Goal: Register for event/course

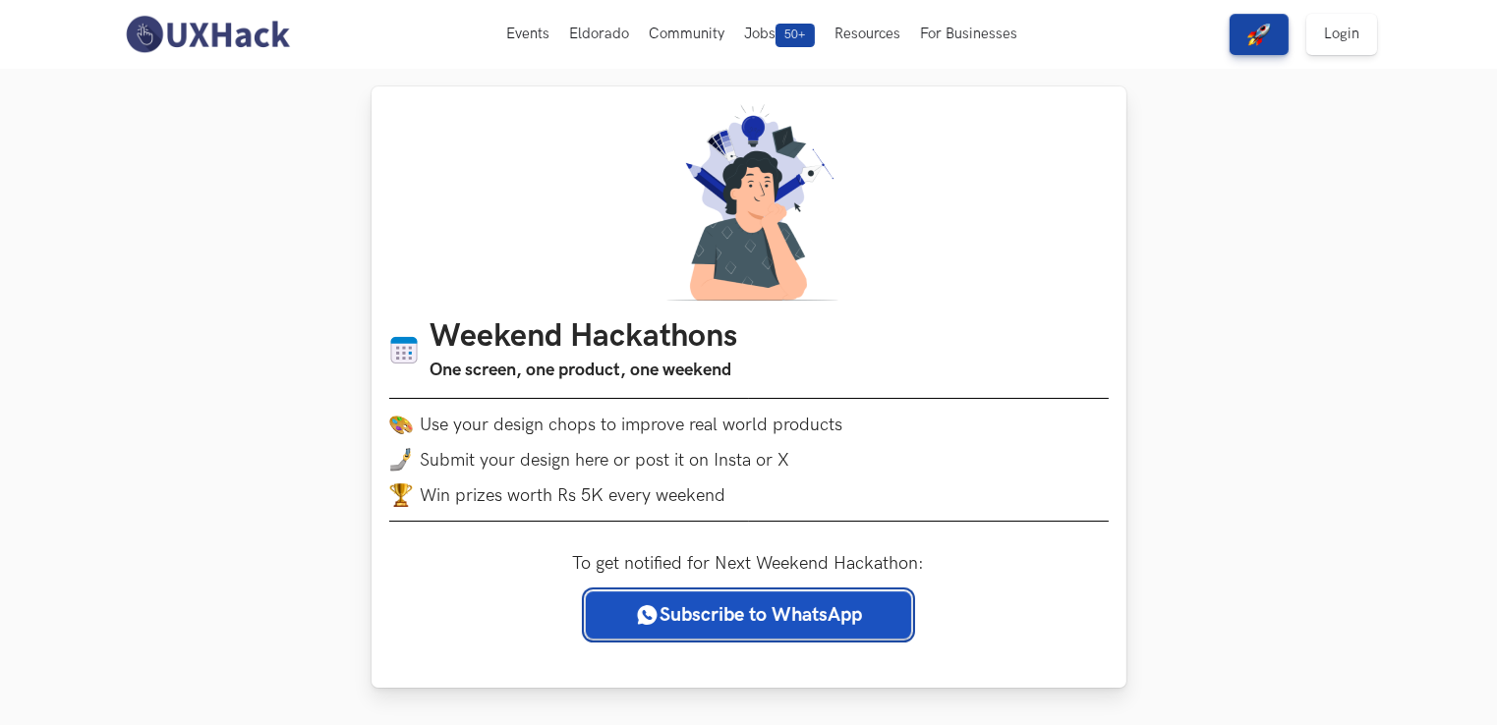
click at [751, 618] on link "Subscribe to WhatsApp" at bounding box center [748, 615] width 325 height 47
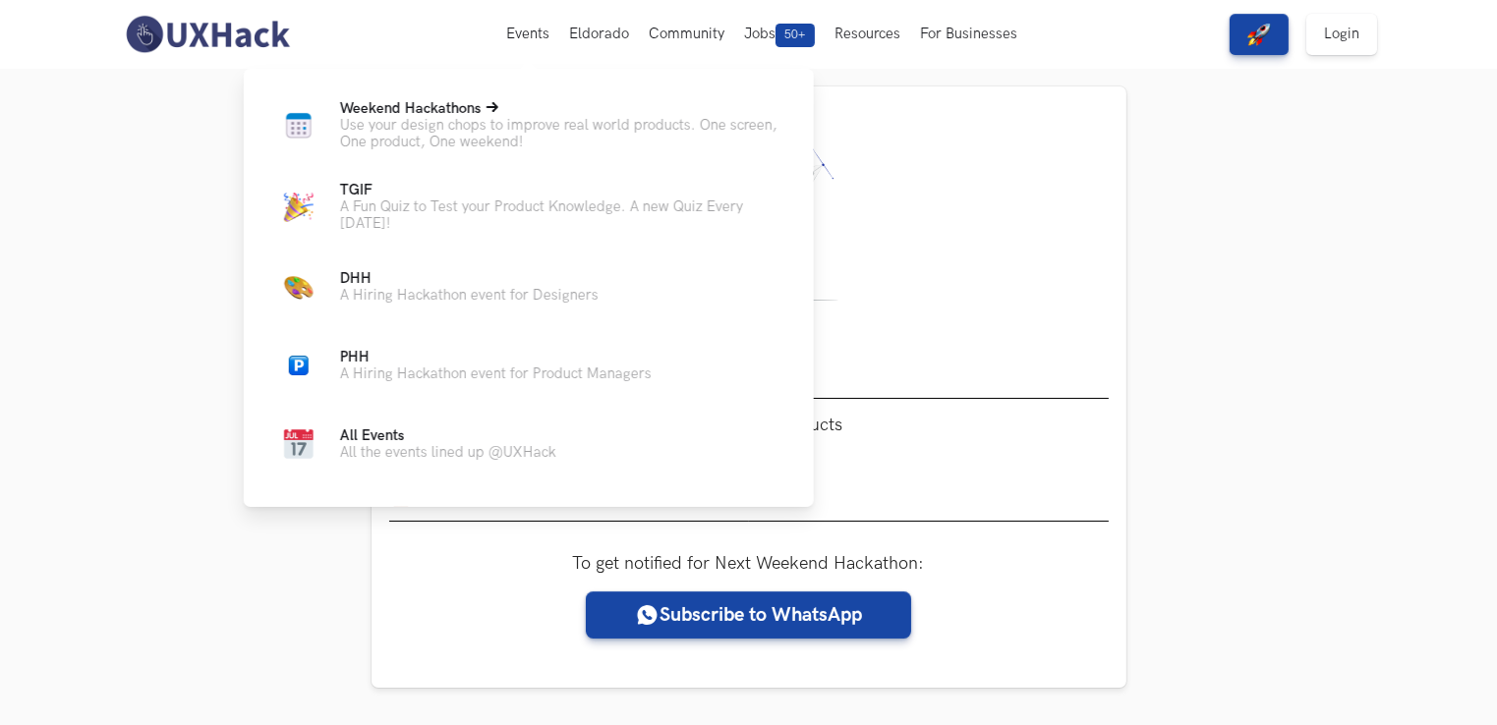
click at [460, 120] on p "Use your design chops to improve real world products. One screen, One product, …" at bounding box center [561, 133] width 442 height 33
click at [450, 304] on p "A Hiring Hackathon event for Designers" at bounding box center [469, 295] width 259 height 17
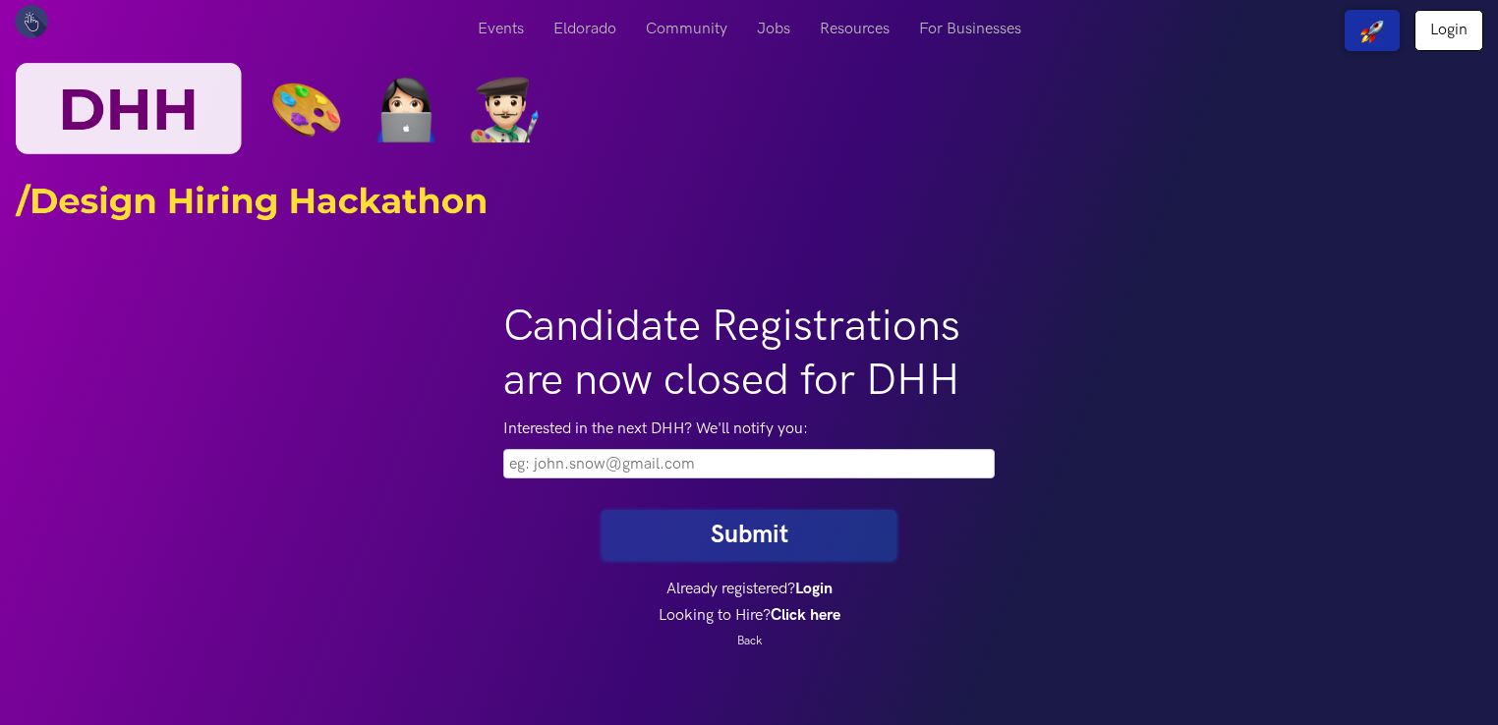
click at [626, 459] on input "email" at bounding box center [748, 463] width 491 height 29
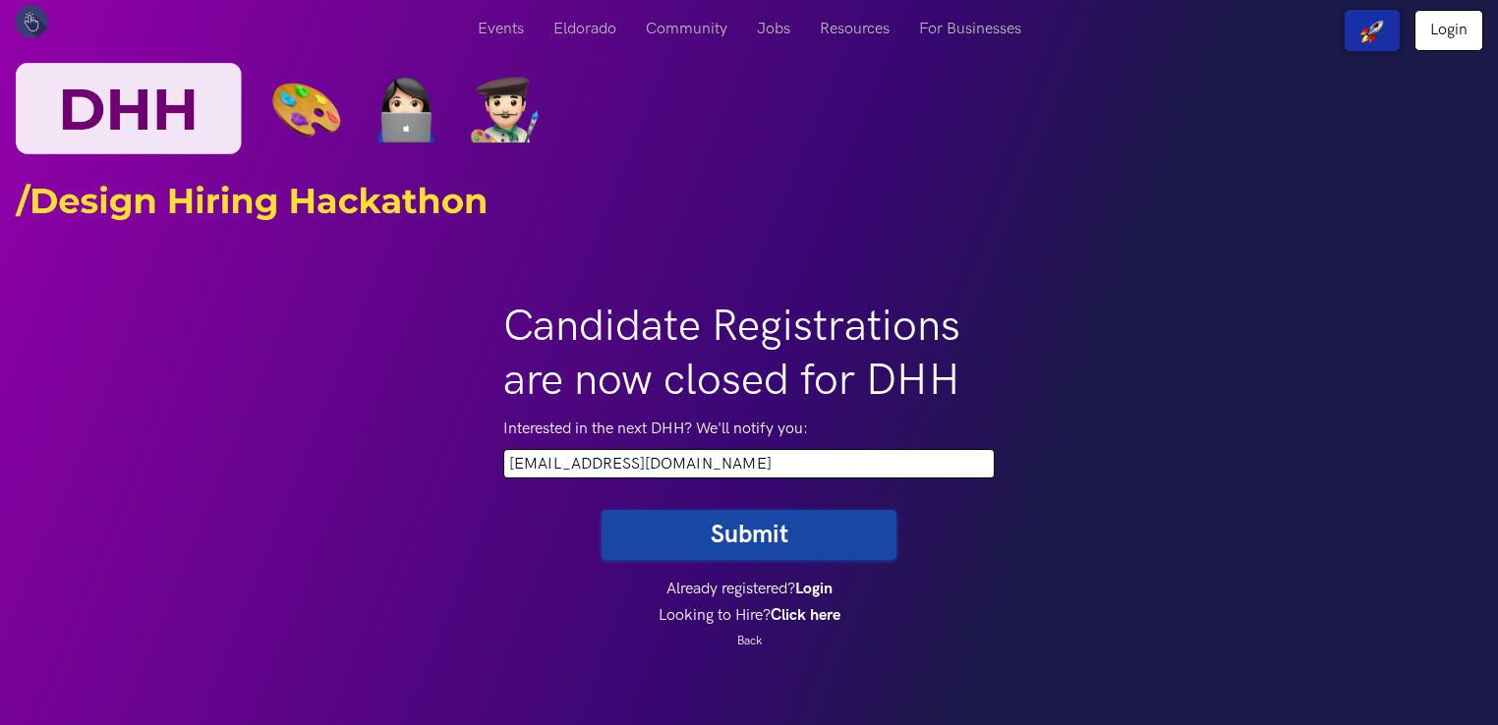
type input "vikashiit1234@gmail.com"
click at [602, 510] on button "Submit" at bounding box center [749, 535] width 295 height 50
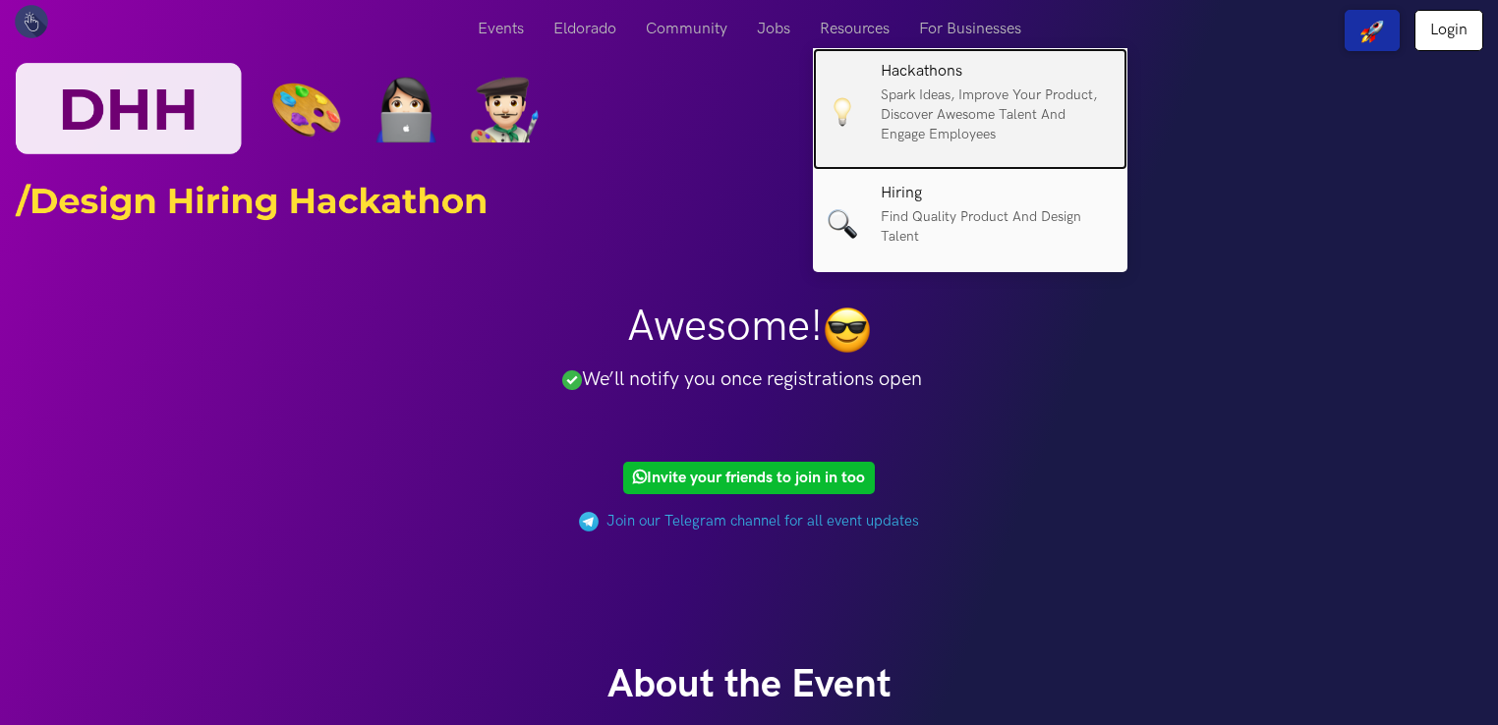
click at [953, 63] on h6 "Hackathons" at bounding box center [997, 72] width 232 height 18
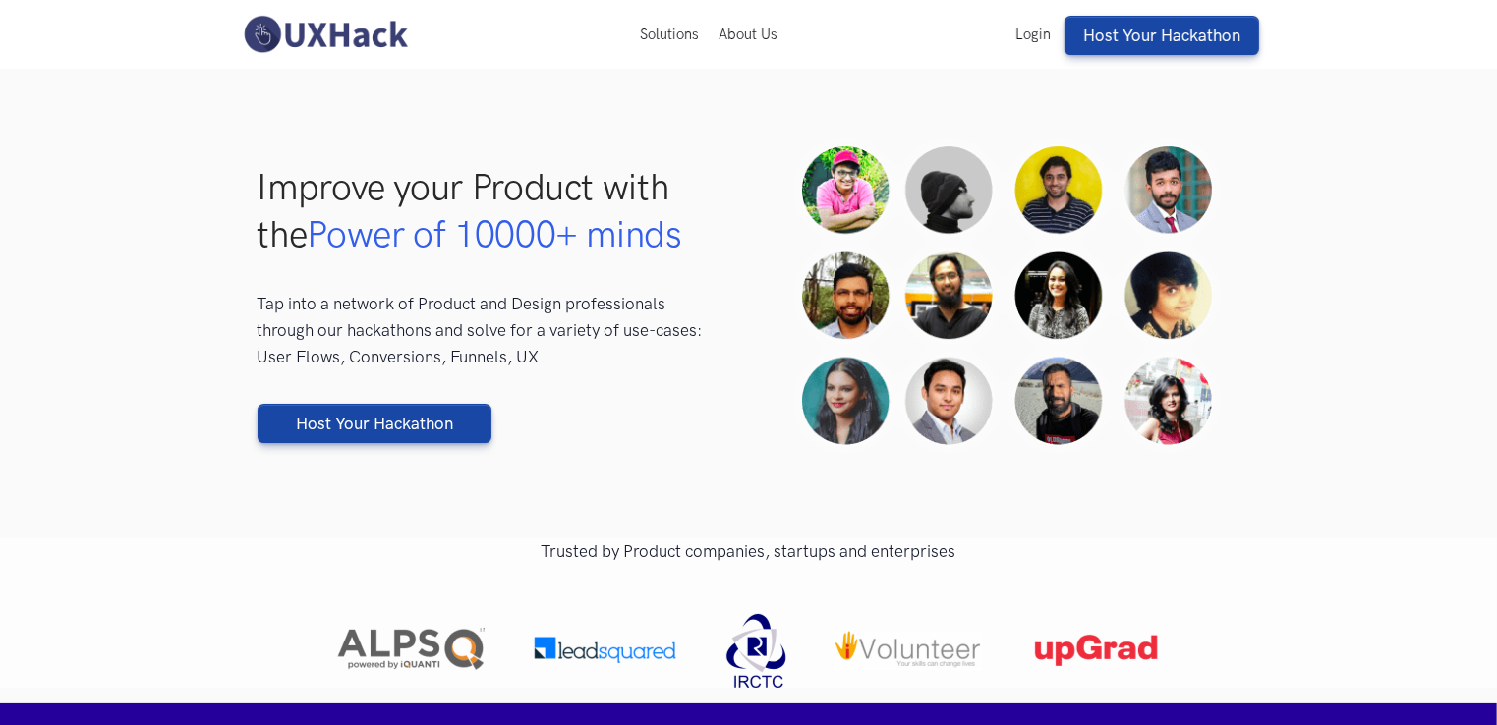
click at [586, 460] on div "Improve your Product with the Power of 10000+ minds Tap into a network of Produ…" at bounding box center [749, 304] width 983 height 372
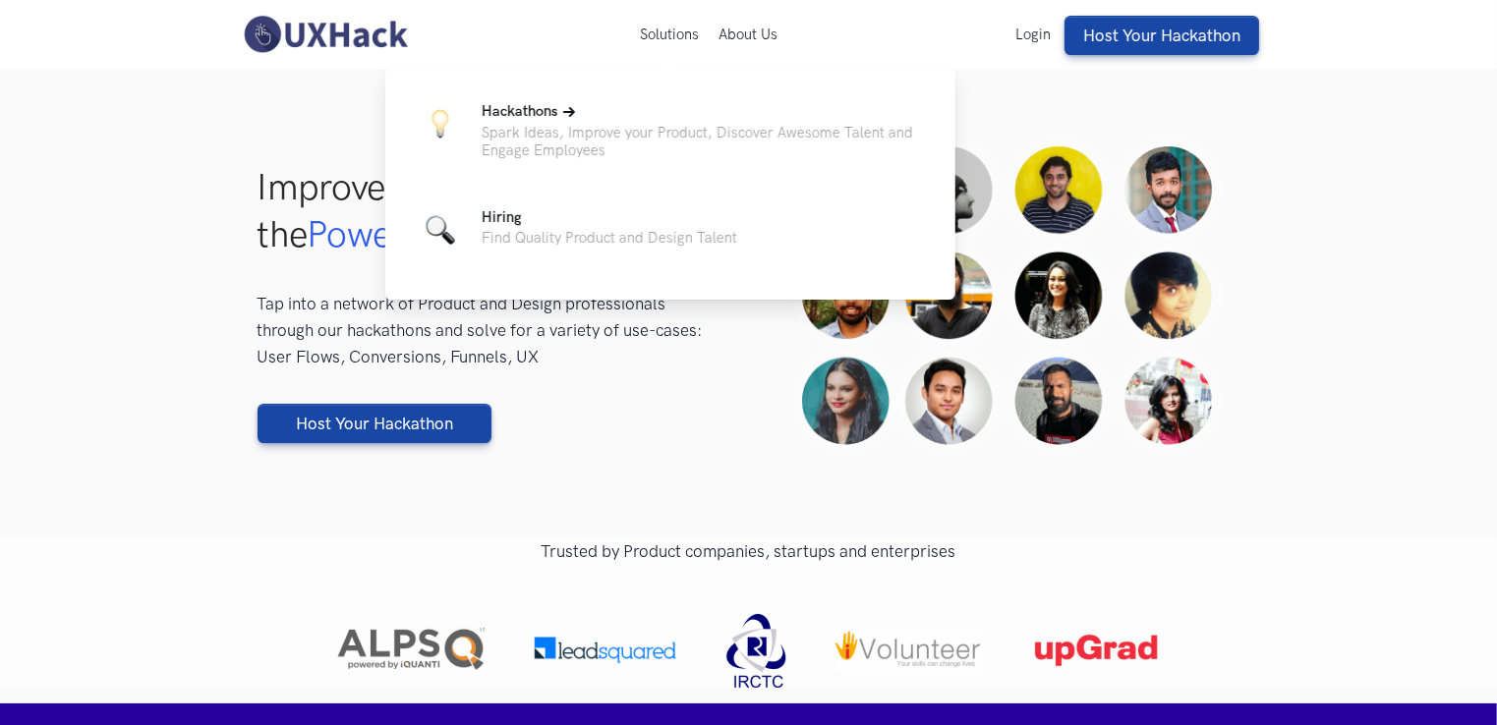
click at [522, 123] on p "Hackathons" at bounding box center [703, 112] width 442 height 24
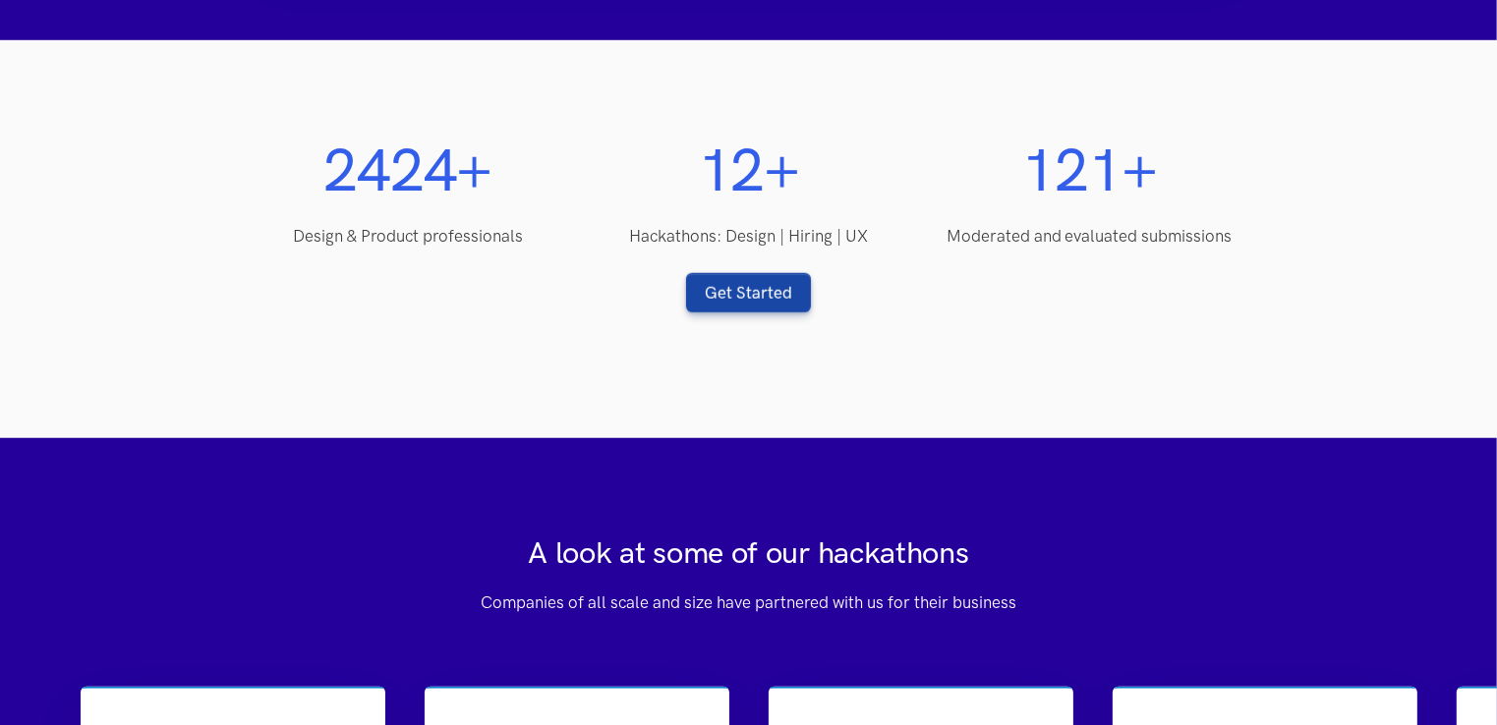
scroll to position [1616, 0]
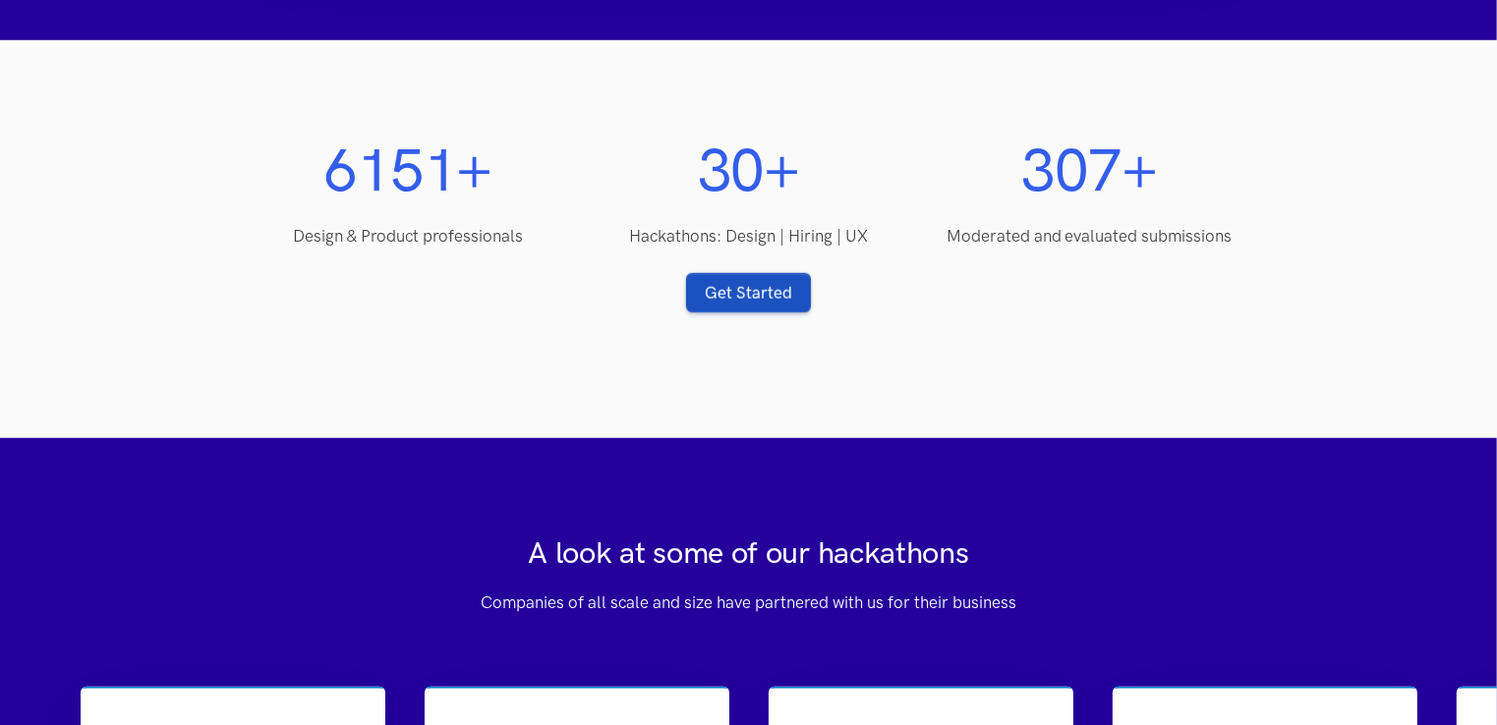
click at [734, 287] on link "Get Started" at bounding box center [748, 292] width 125 height 39
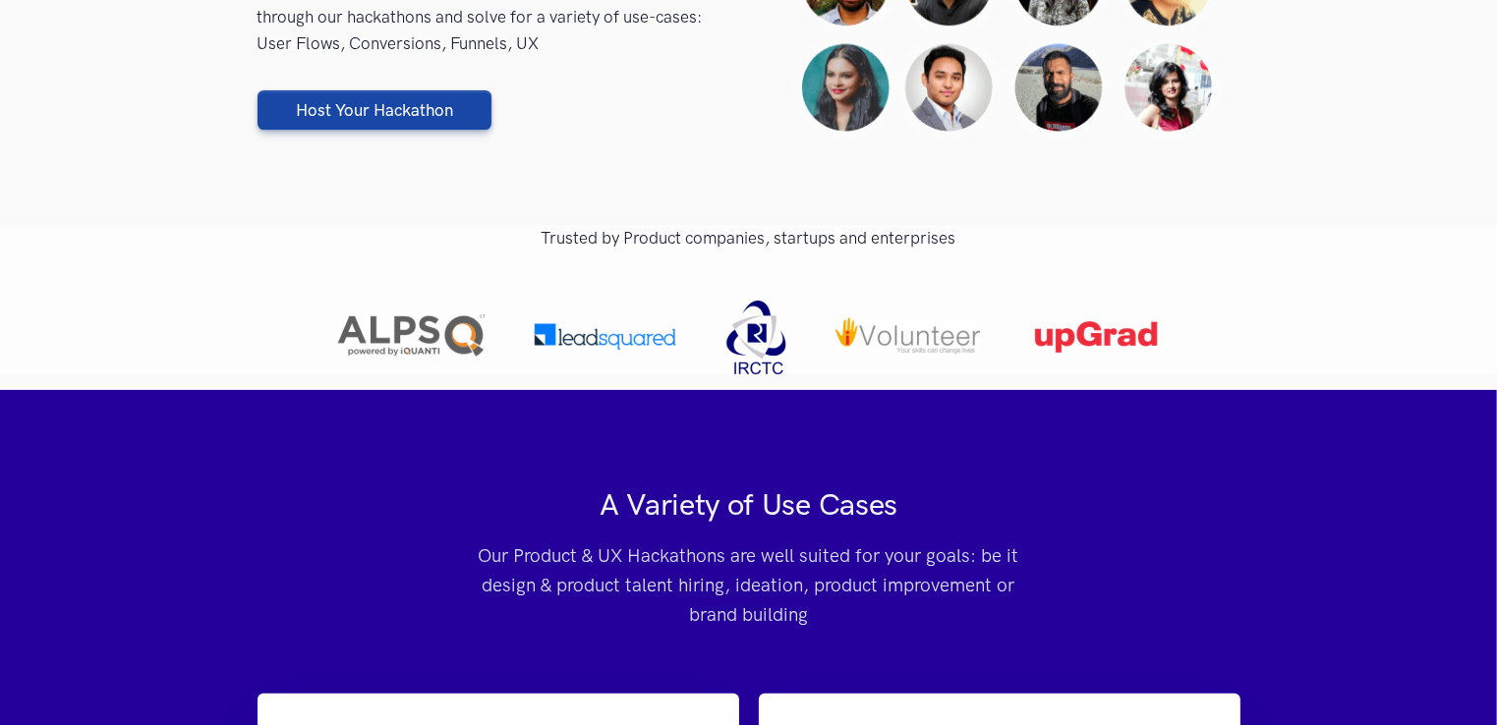
scroll to position [0, 0]
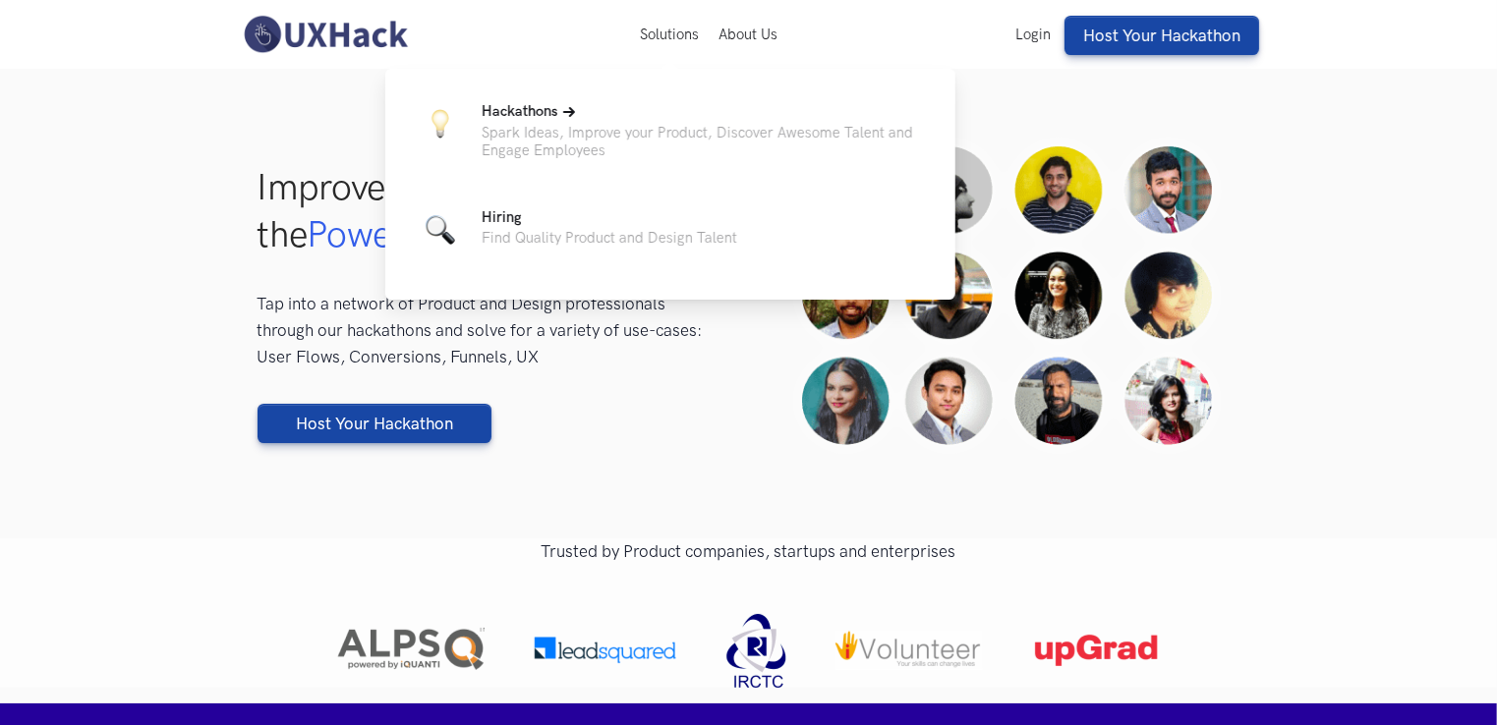
click at [646, 130] on p "Spark Ideas, Improve your Product, Discover Awesome Talent and Engage Employees" at bounding box center [703, 141] width 442 height 35
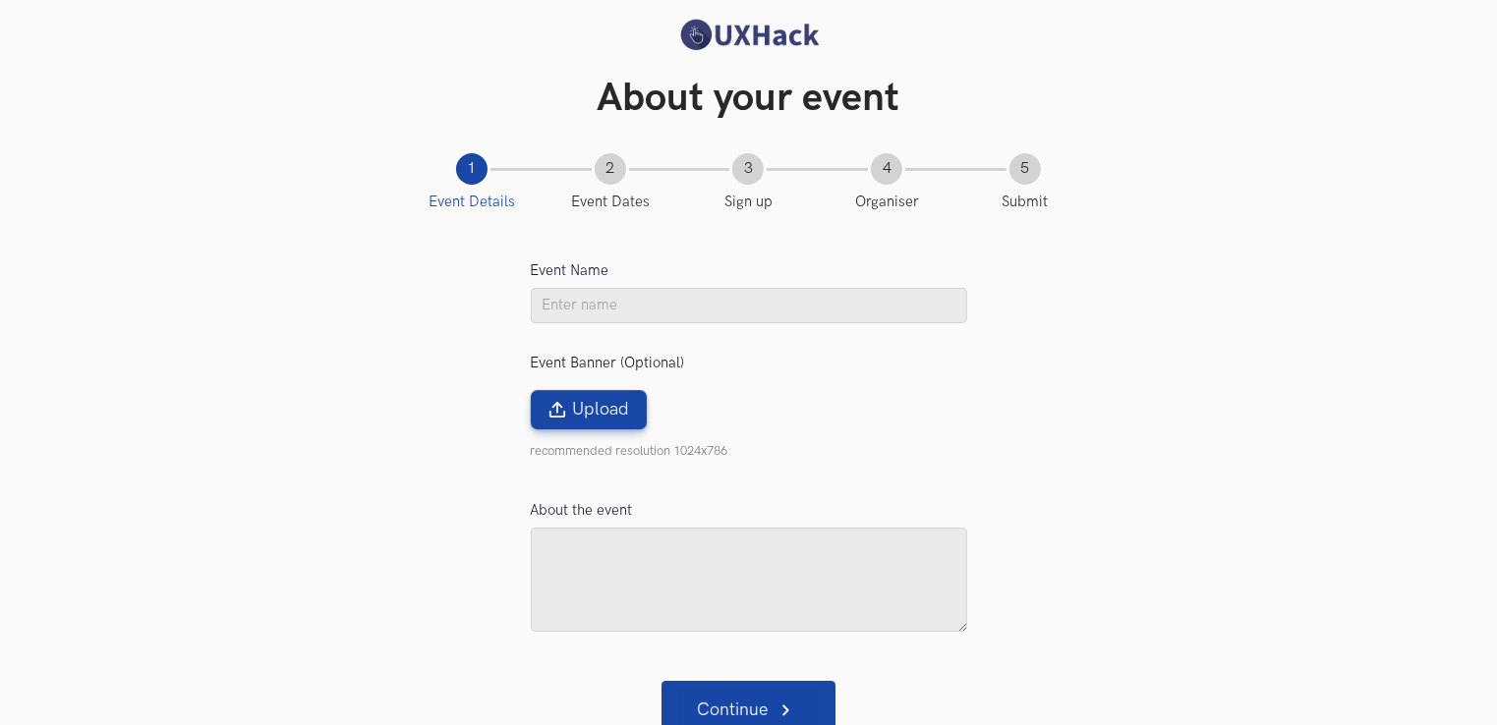
scroll to position [43, 0]
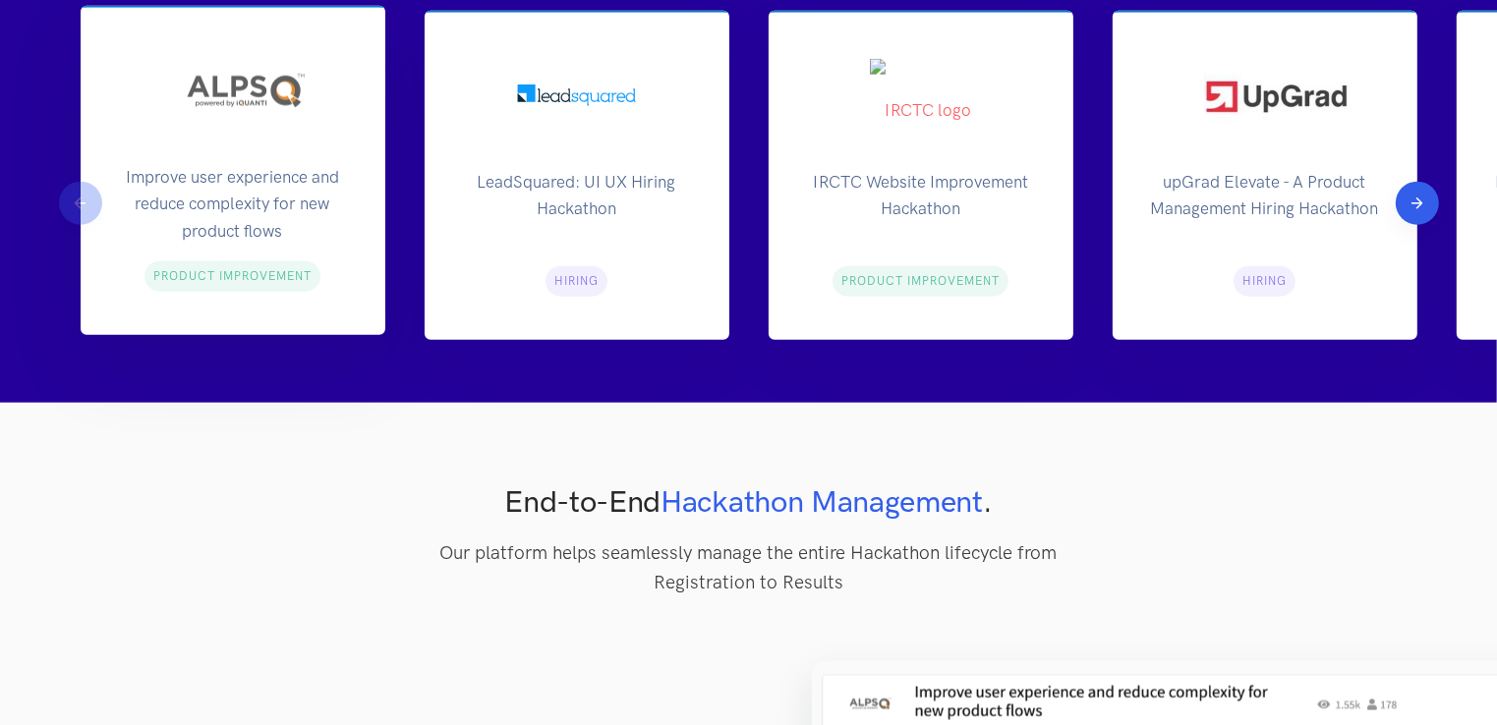
scroll to position [2292, 0]
click at [211, 196] on p "Improve user experience and reduce complexity for new product flows" at bounding box center [233, 201] width 242 height 74
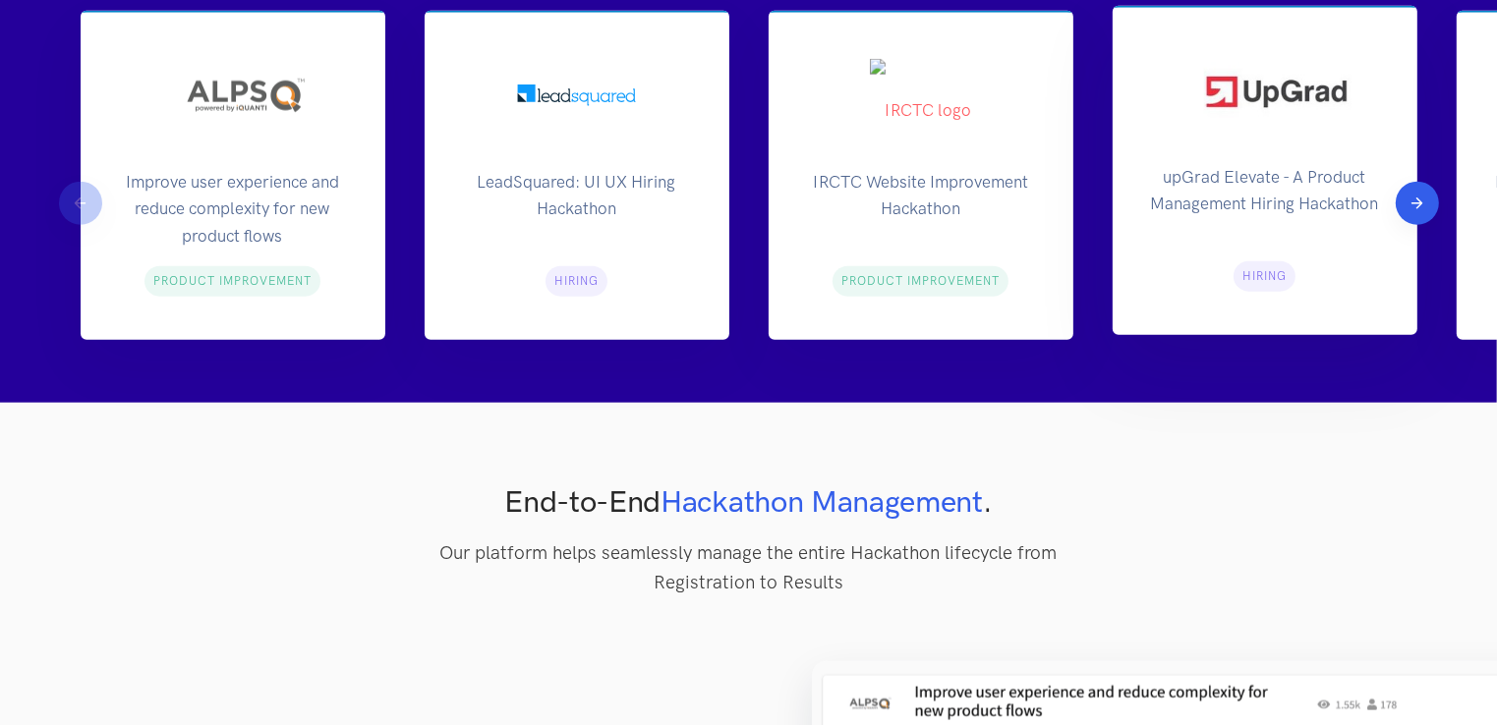
scroll to position [2306, 0]
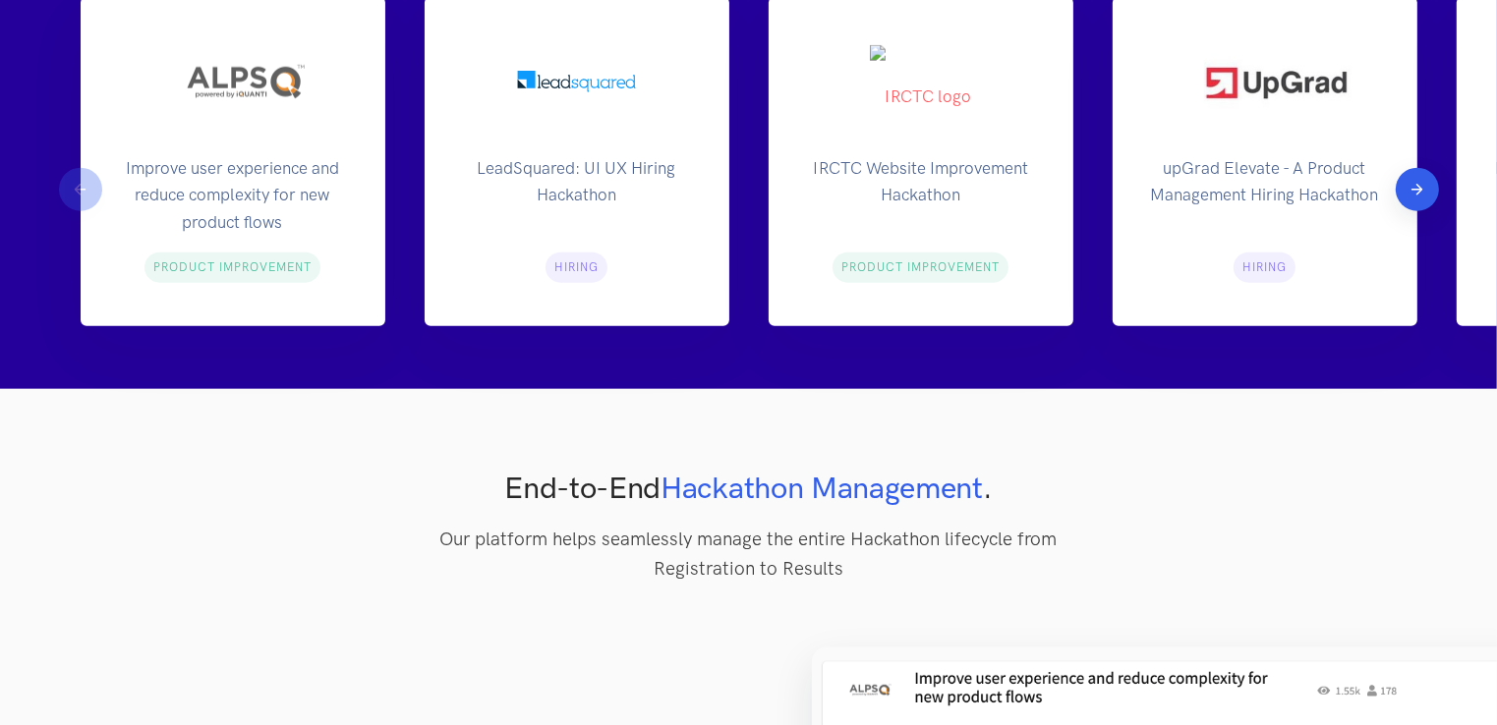
click at [1414, 196] on button "Next" at bounding box center [1417, 189] width 43 height 43
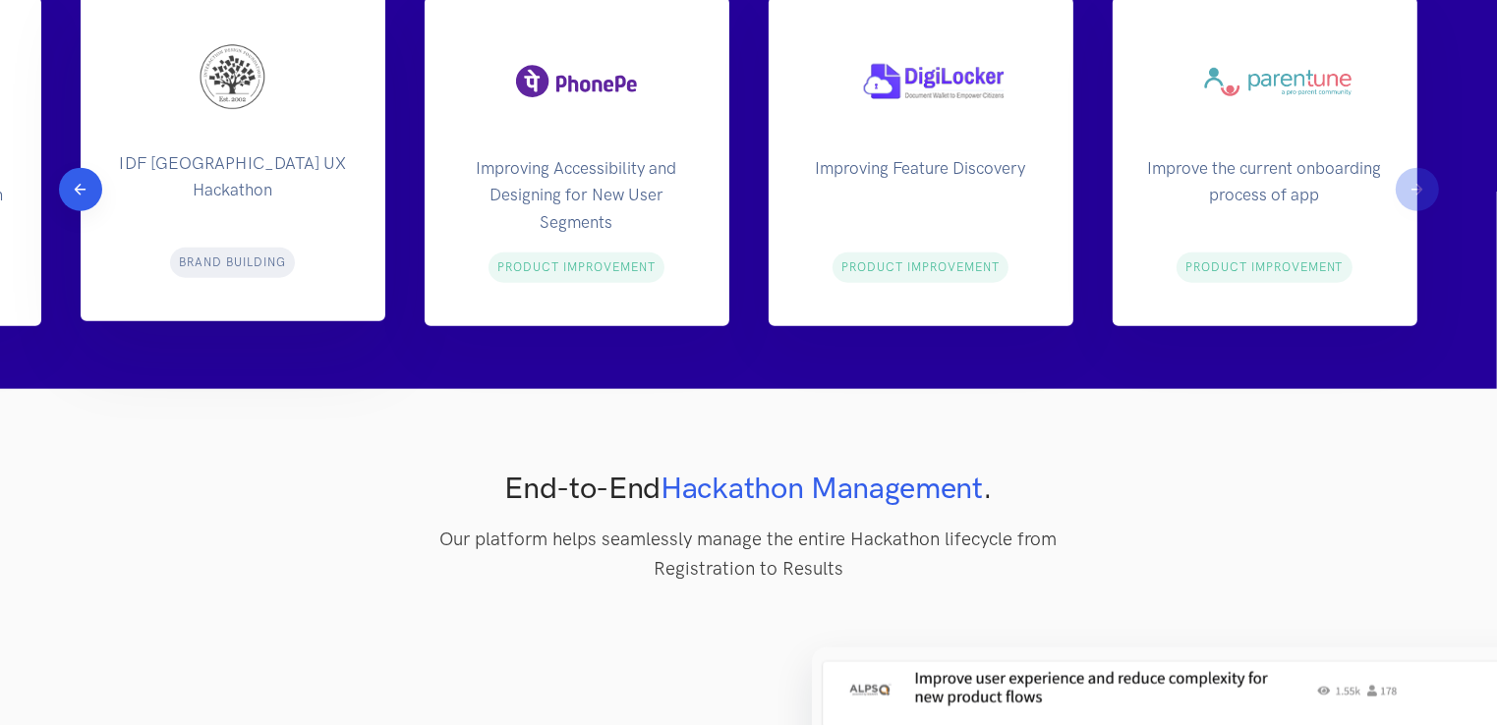
click at [1414, 195] on div "Improve the current onboarding process of app Product Improvement" at bounding box center [1265, 161] width 305 height 329
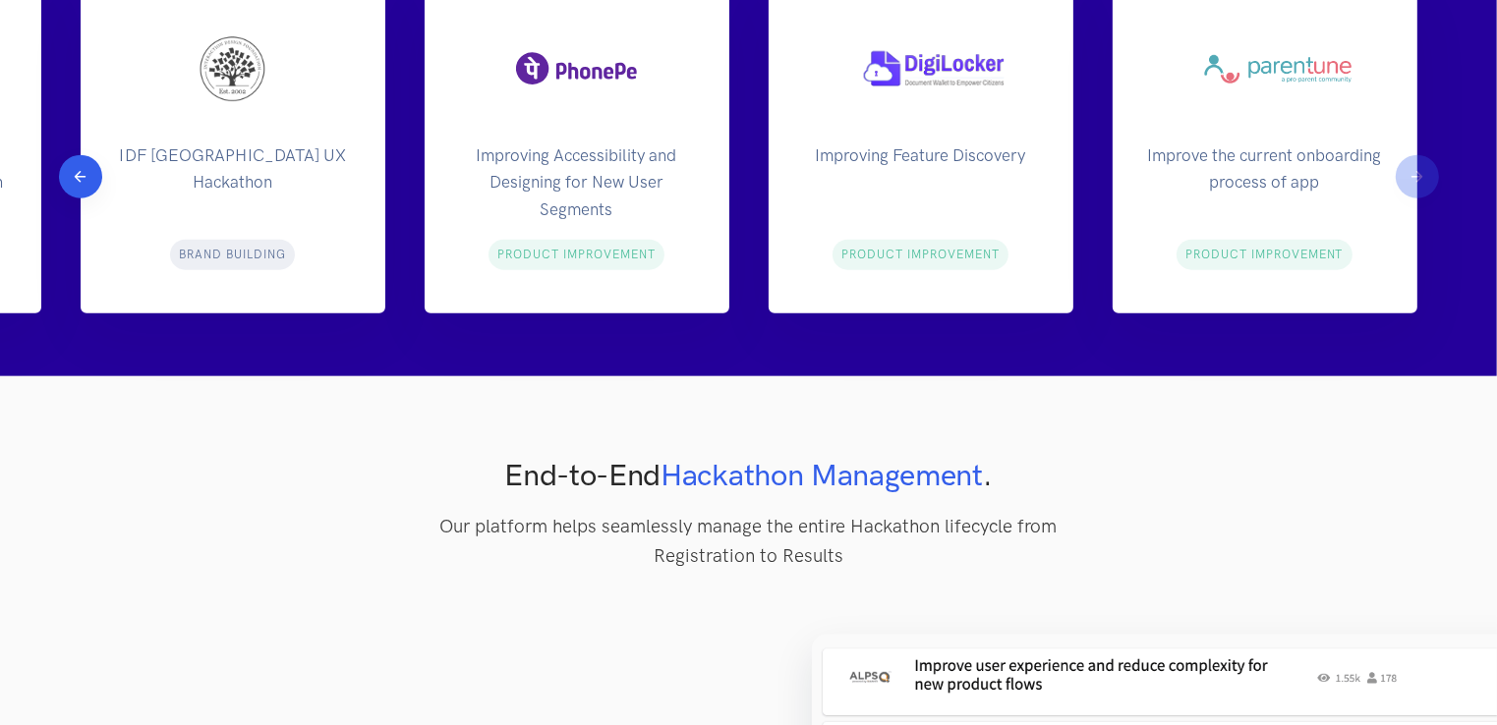
scroll to position [2318, 0]
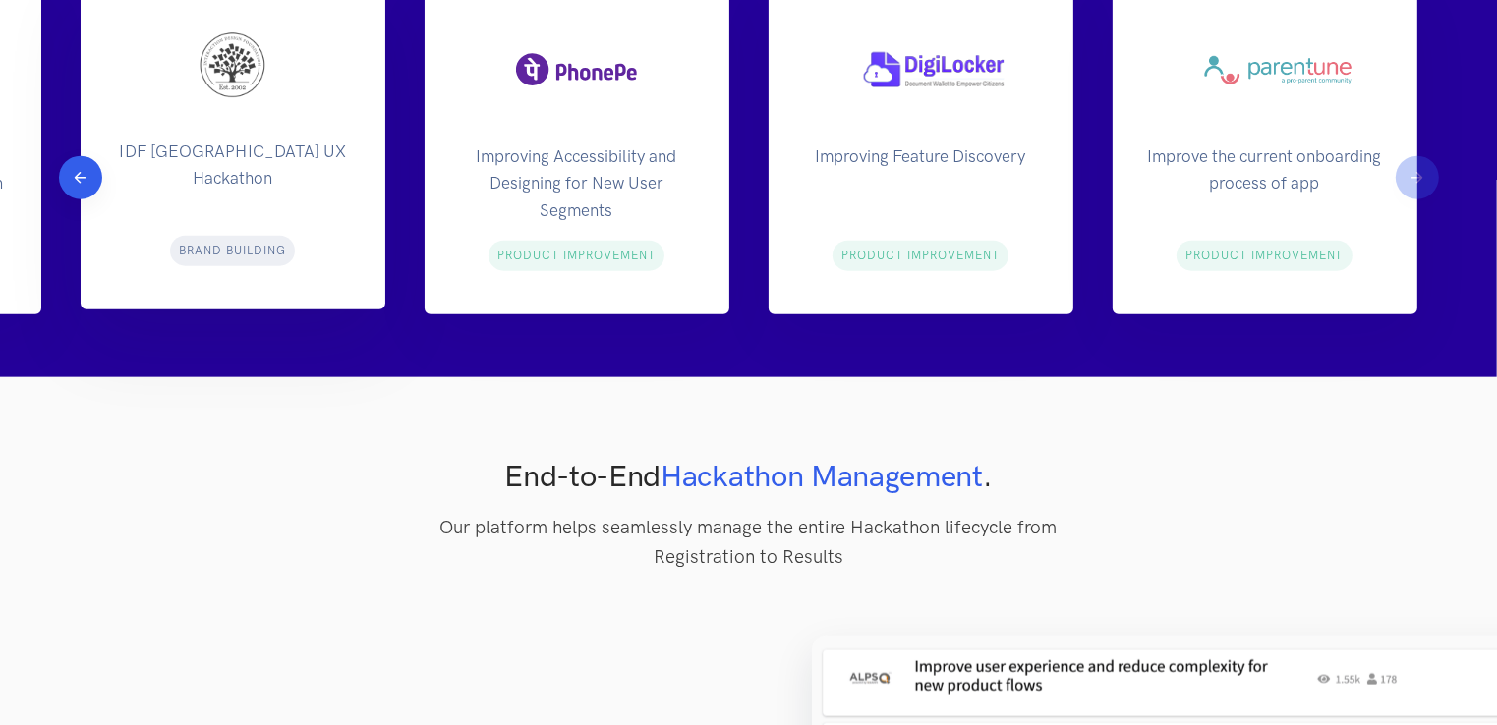
click at [253, 175] on p "IDF Bengaluru UX Hackathon" at bounding box center [233, 176] width 242 height 74
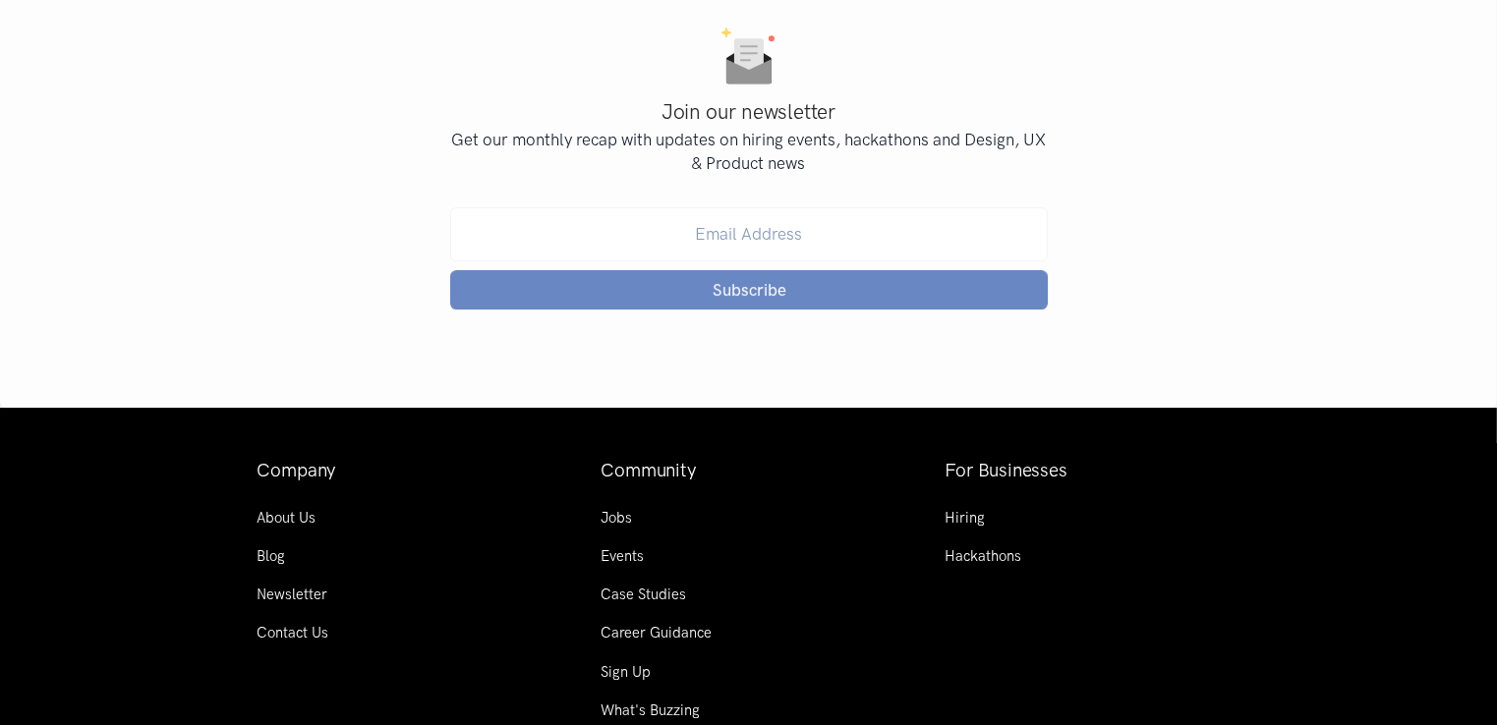
scroll to position [6544, 0]
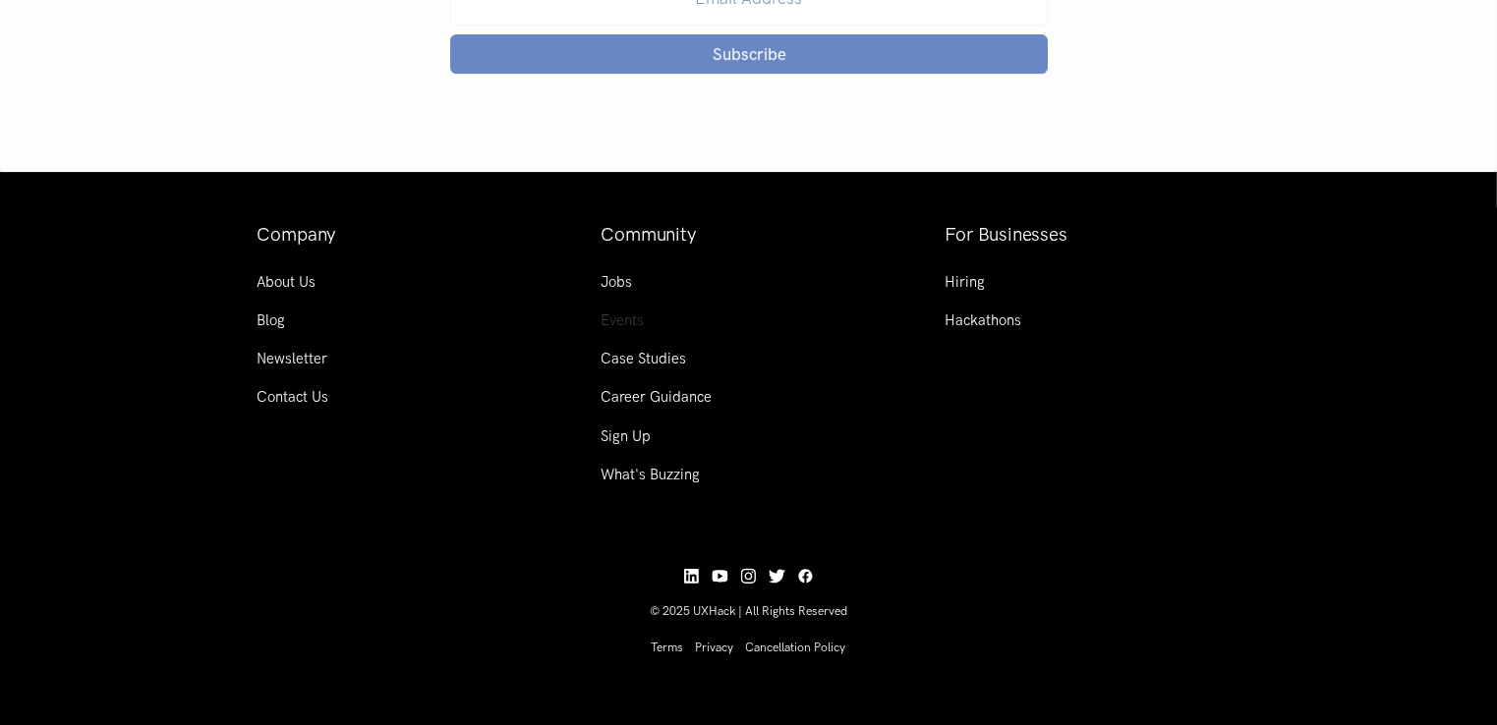
click at [617, 320] on link "Events" at bounding box center [623, 321] width 43 height 18
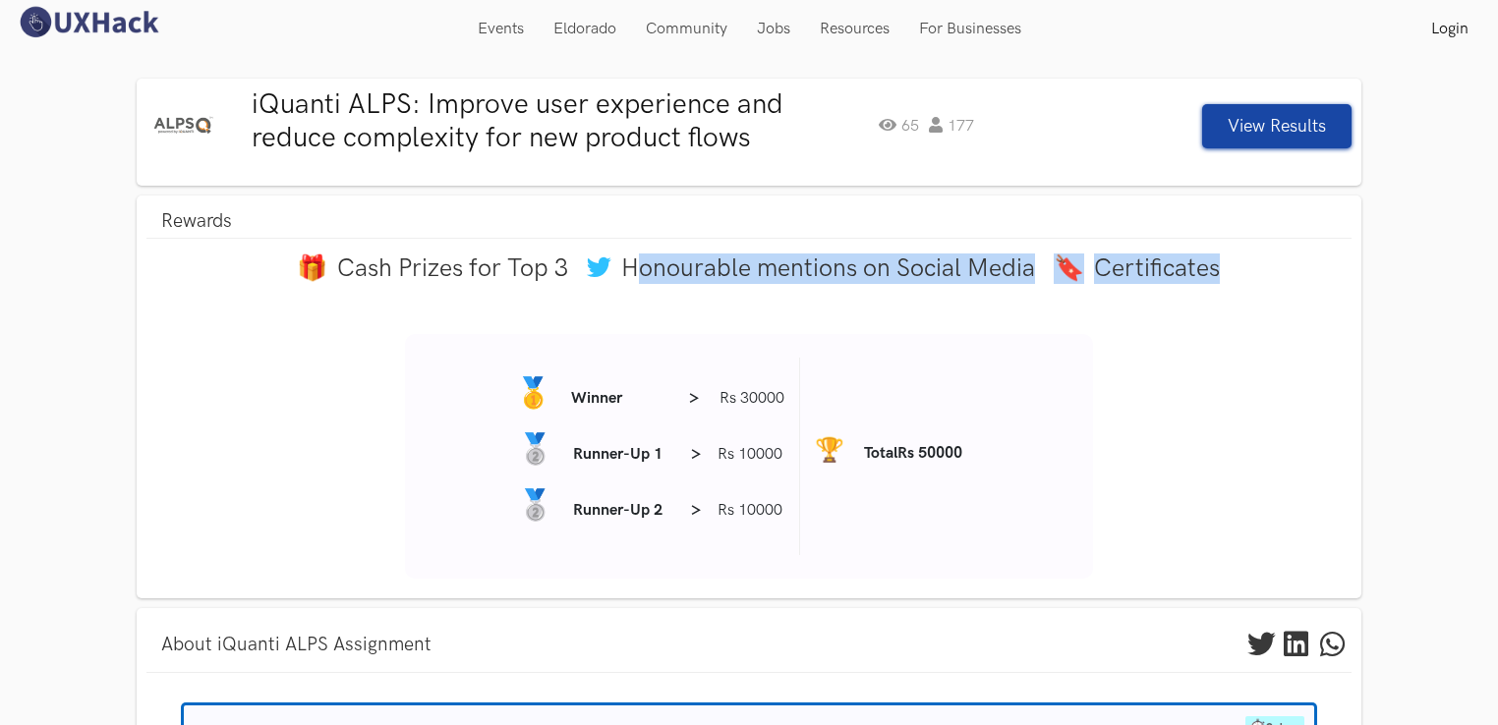
drag, startPoint x: 633, startPoint y: 270, endPoint x: 1073, endPoint y: 285, distance: 440.6
click at [1073, 285] on div "🎁 Cash Prizes for Top 3 Honourable mentions on Social Media 🔖 Certificates 🥇 Wi…" at bounding box center [748, 416] width 1204 height 325
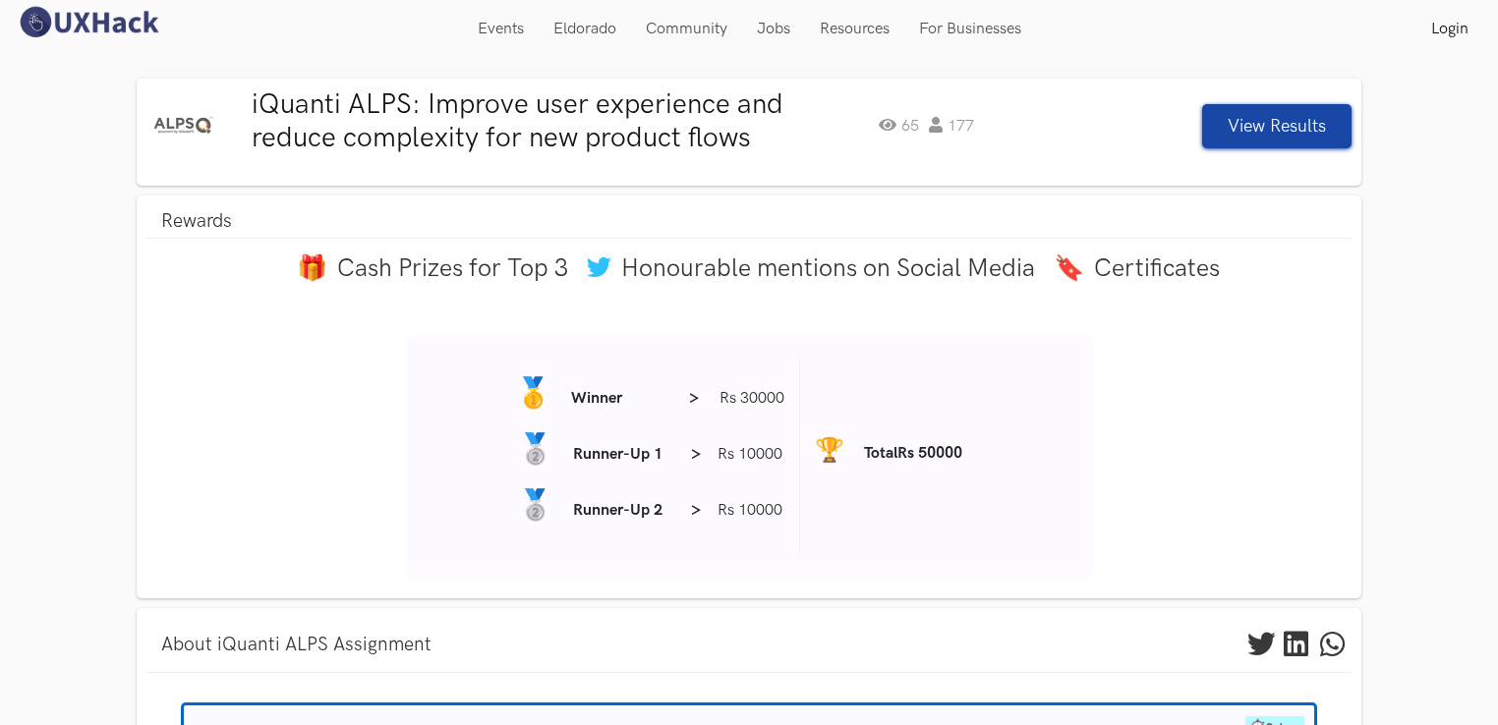
drag, startPoint x: 1073, startPoint y: 285, endPoint x: 1153, endPoint y: 423, distance: 159.0
click at [1153, 423] on div "🎁 Cash Prizes for Top 3 Honourable mentions on Social Media 🔖 Certificates 🥇 Wi…" at bounding box center [748, 416] width 1204 height 325
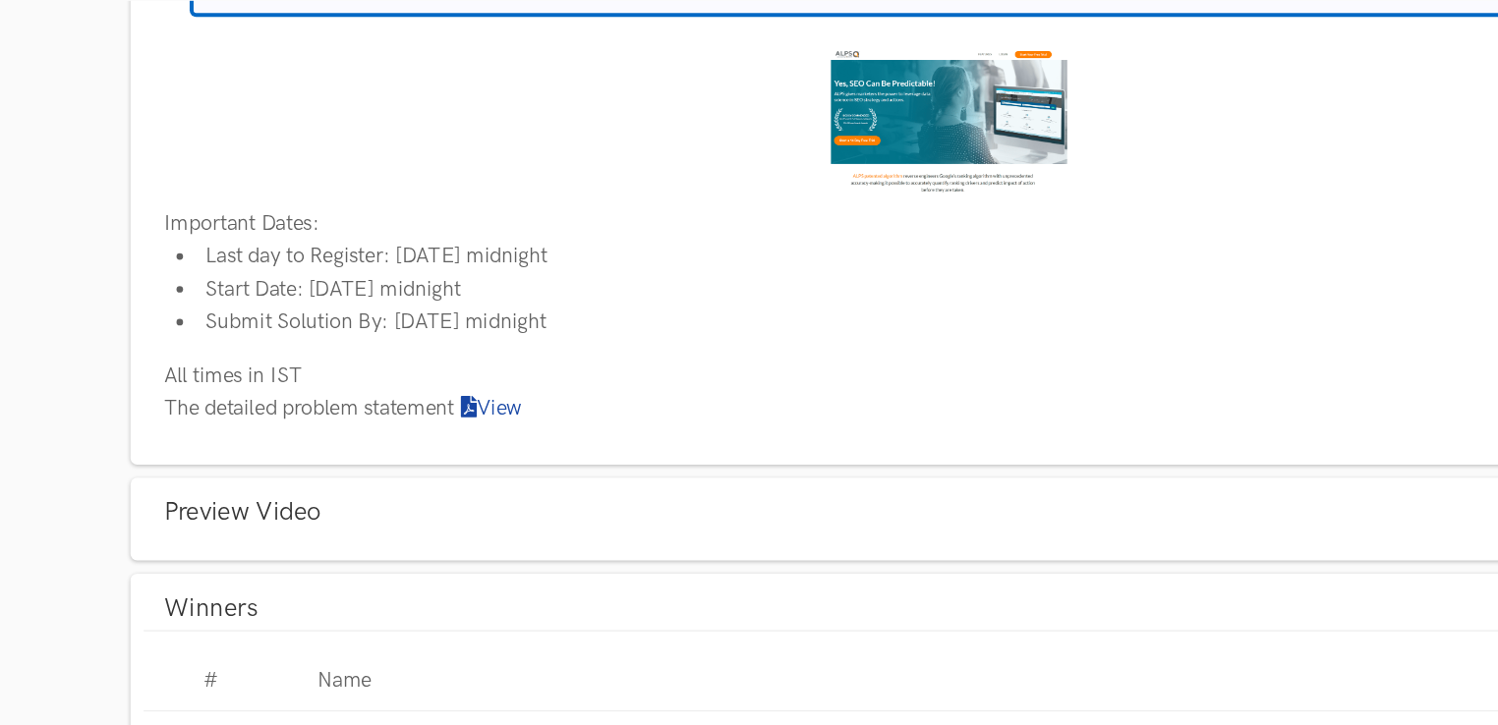
scroll to position [784, 0]
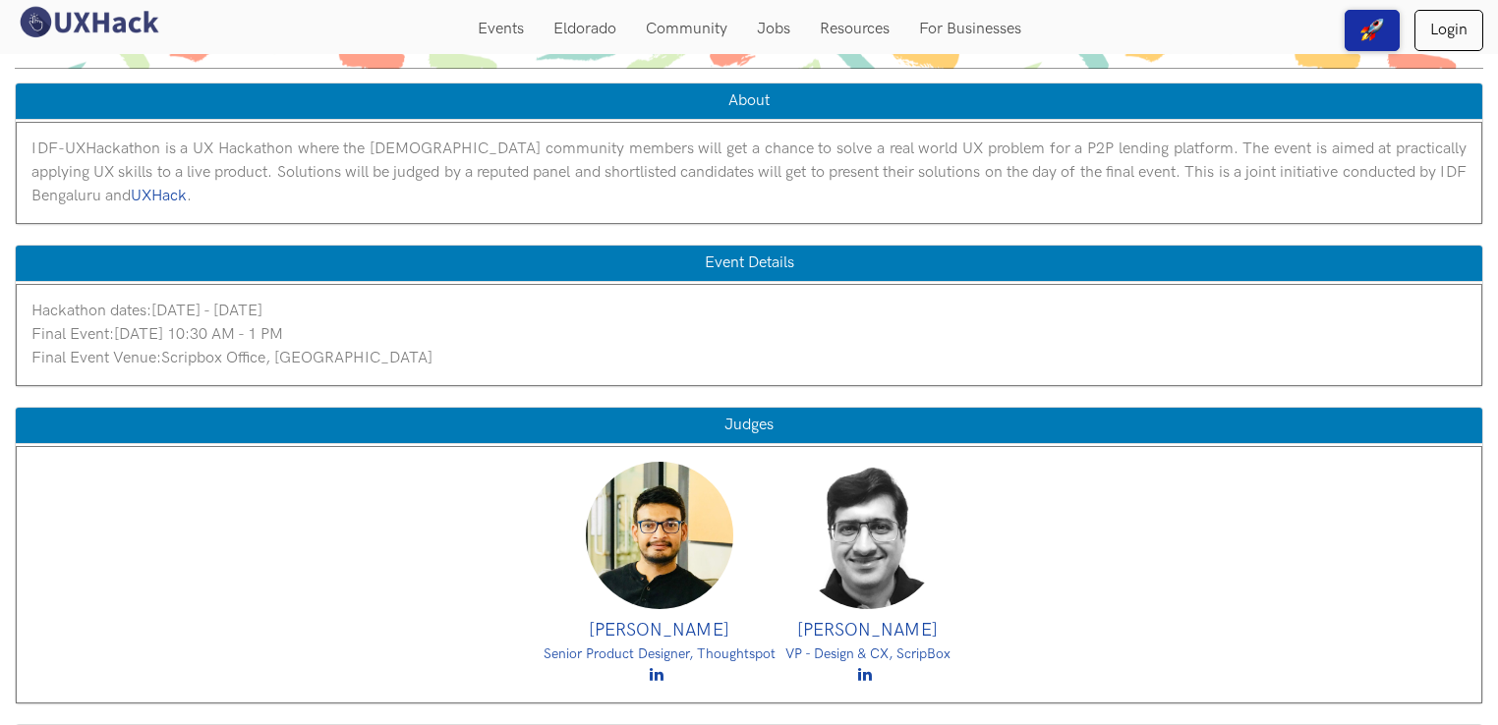
scroll to position [524, 0]
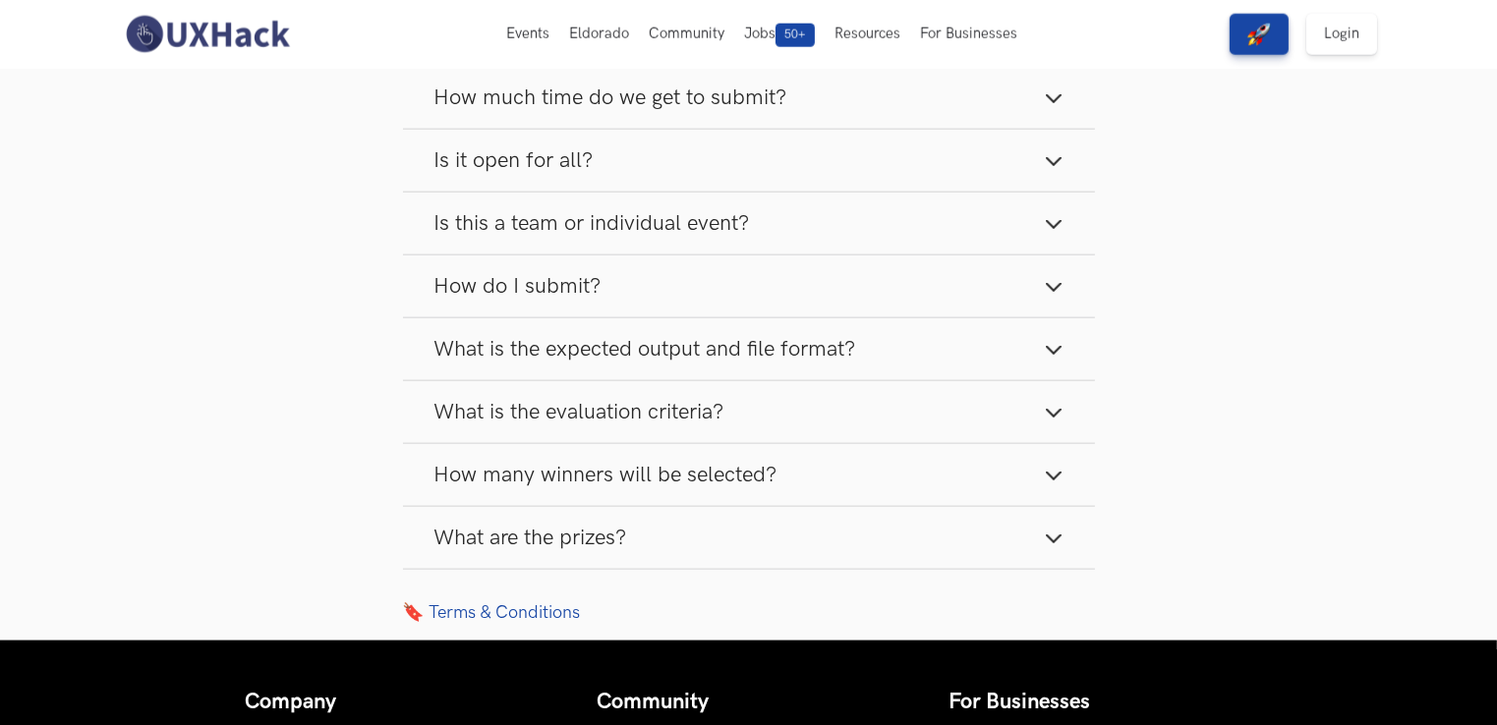
scroll to position [2344, 0]
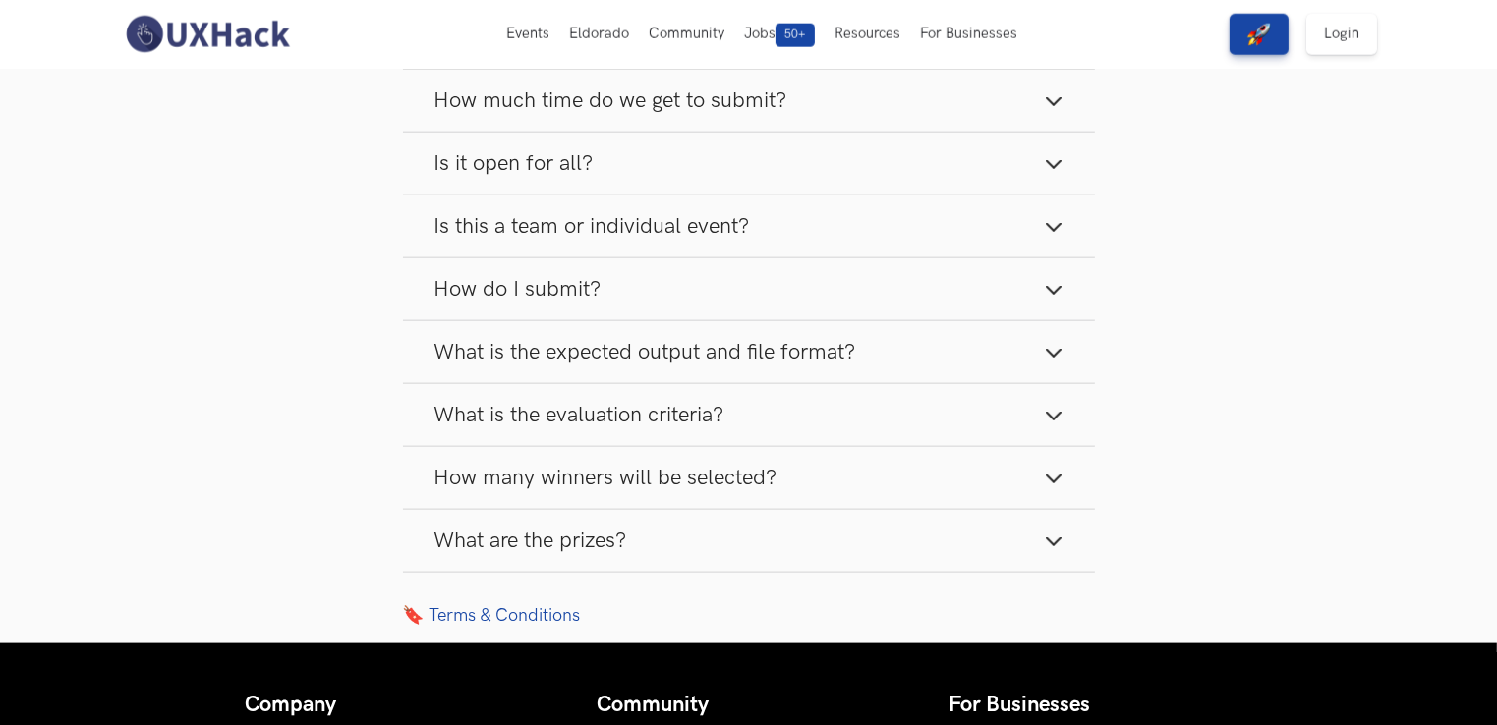
click at [616, 176] on button "Is it open for all?" at bounding box center [749, 164] width 692 height 62
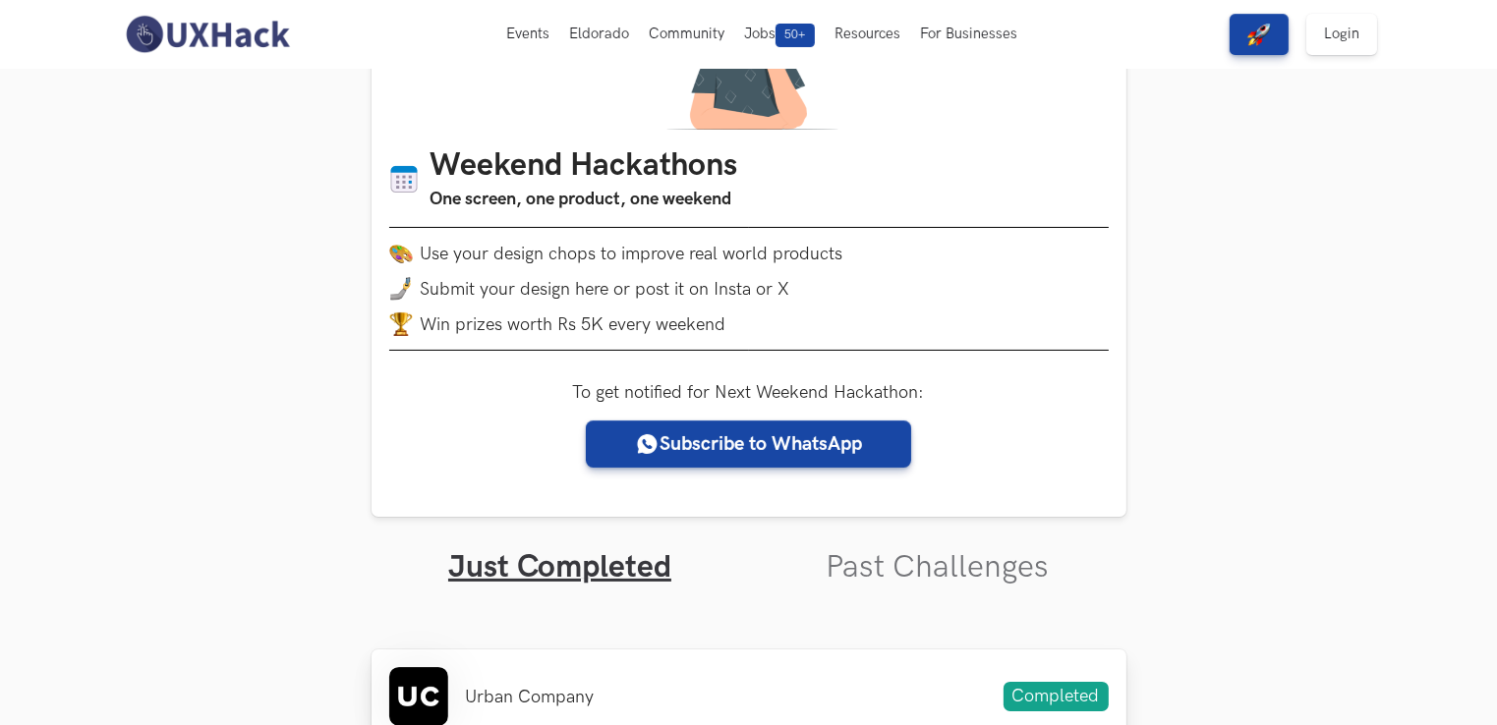
scroll to position [0, 0]
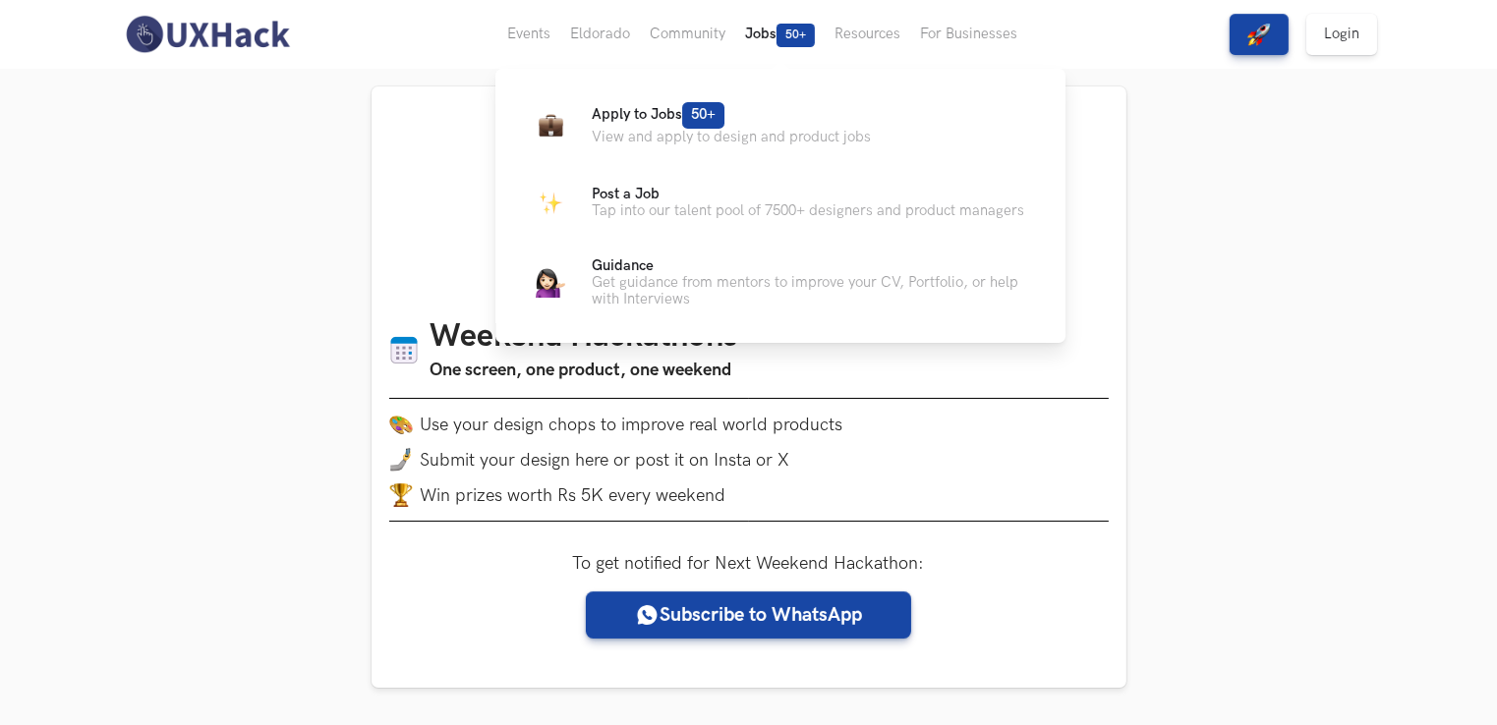
click at [772, 33] on button "Jobs 50+" at bounding box center [779, 34] width 89 height 69
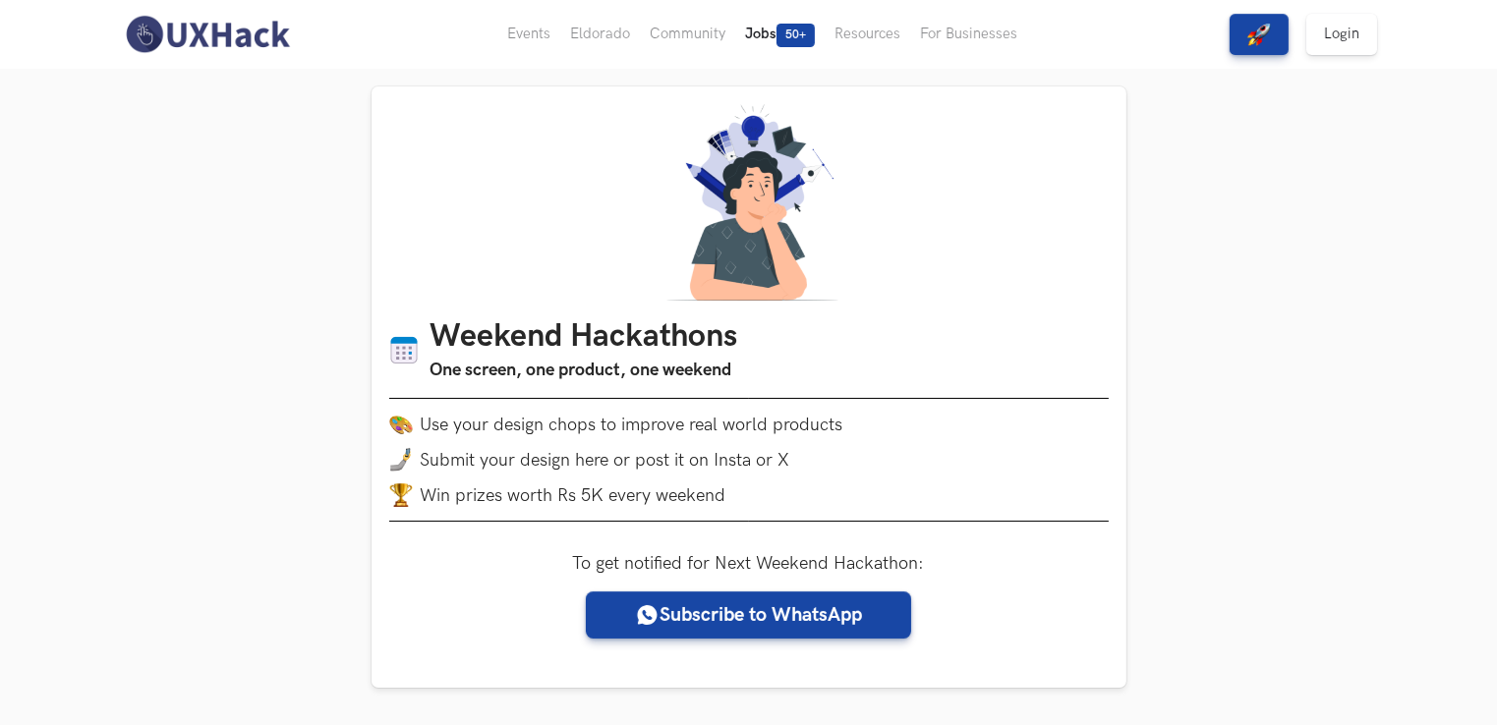
click at [772, 33] on button "Jobs 50+" at bounding box center [779, 34] width 89 height 69
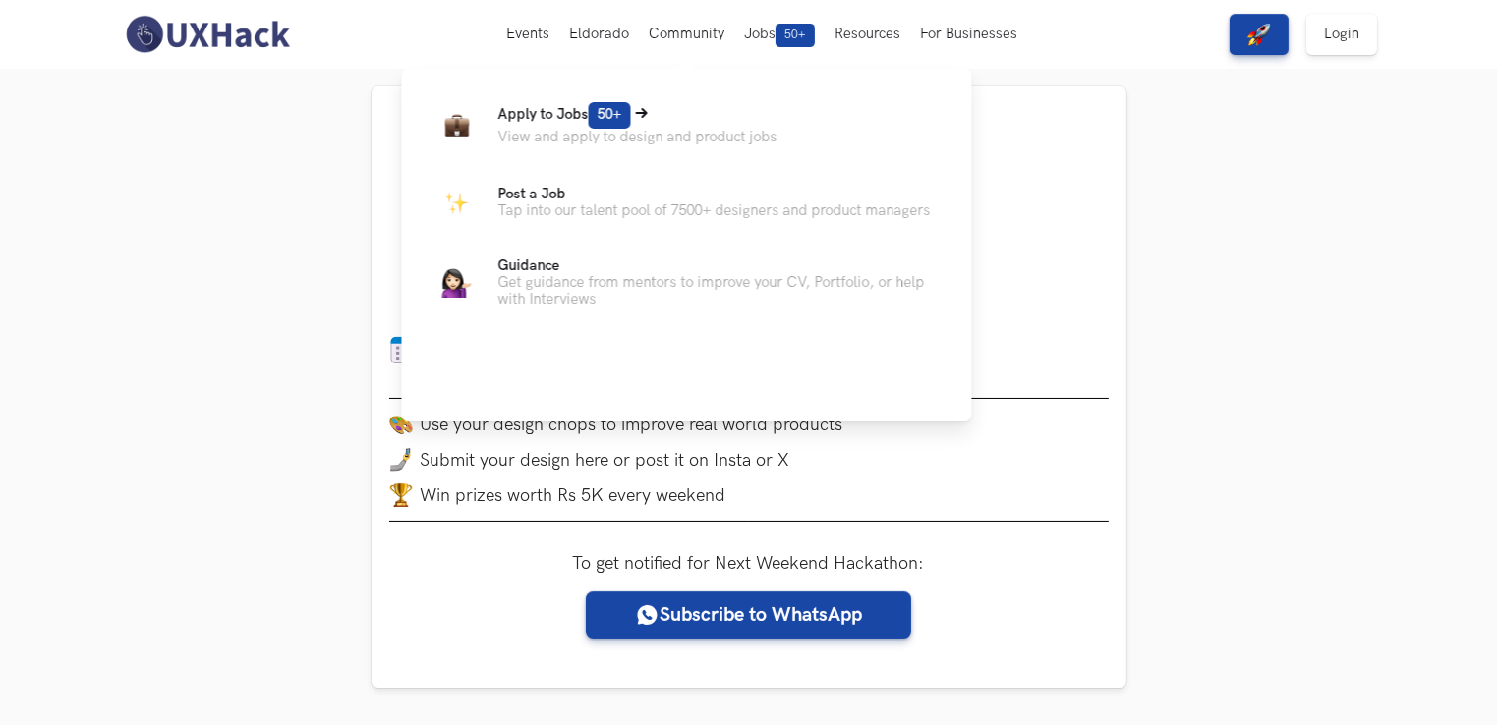
click at [561, 127] on p "Apply to Jobs 50+" at bounding box center [637, 115] width 279 height 27
click at [560, 120] on span "Apply to Jobs 50+" at bounding box center [564, 114] width 133 height 17
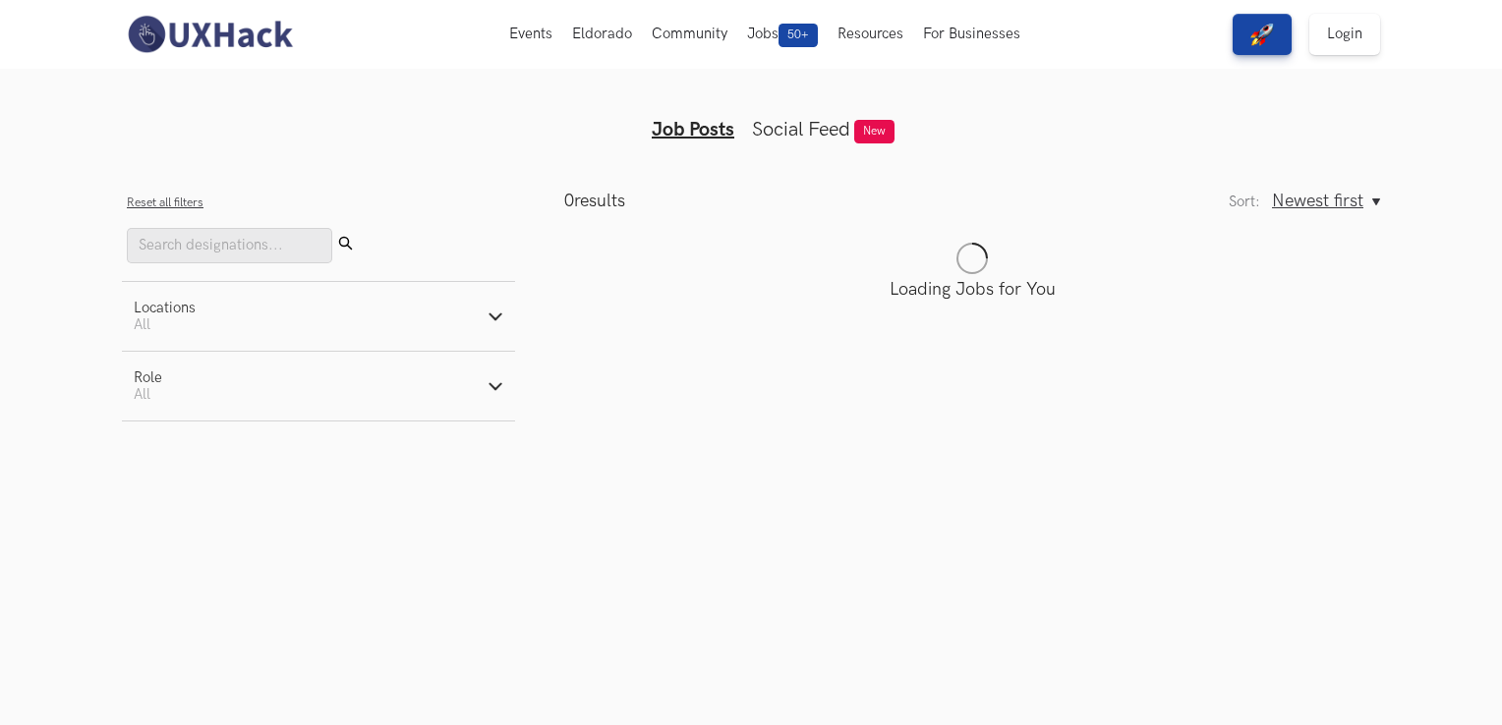
click at [496, 309] on button "Locations Active filters: All" at bounding box center [318, 316] width 393 height 69
click at [188, 365] on label "Remote" at bounding box center [173, 367] width 78 height 21
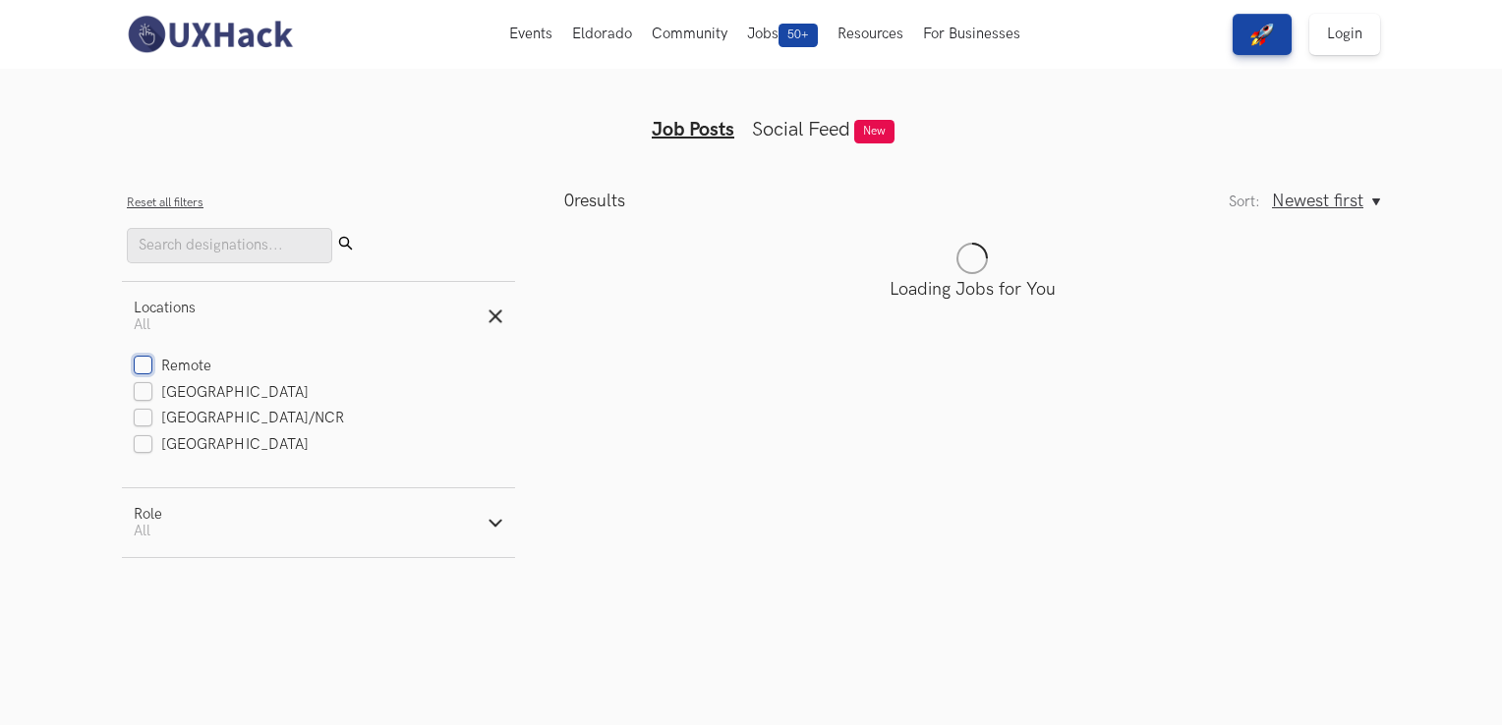
click at [152, 365] on input "Remote" at bounding box center [143, 367] width 19 height 19
click at [170, 361] on label "Remote" at bounding box center [173, 367] width 78 height 21
click at [152, 361] on input "Remote" at bounding box center [143, 367] width 19 height 19
checkbox input "false"
click at [236, 543] on button "Role Active filters: All" at bounding box center [318, 523] width 393 height 69
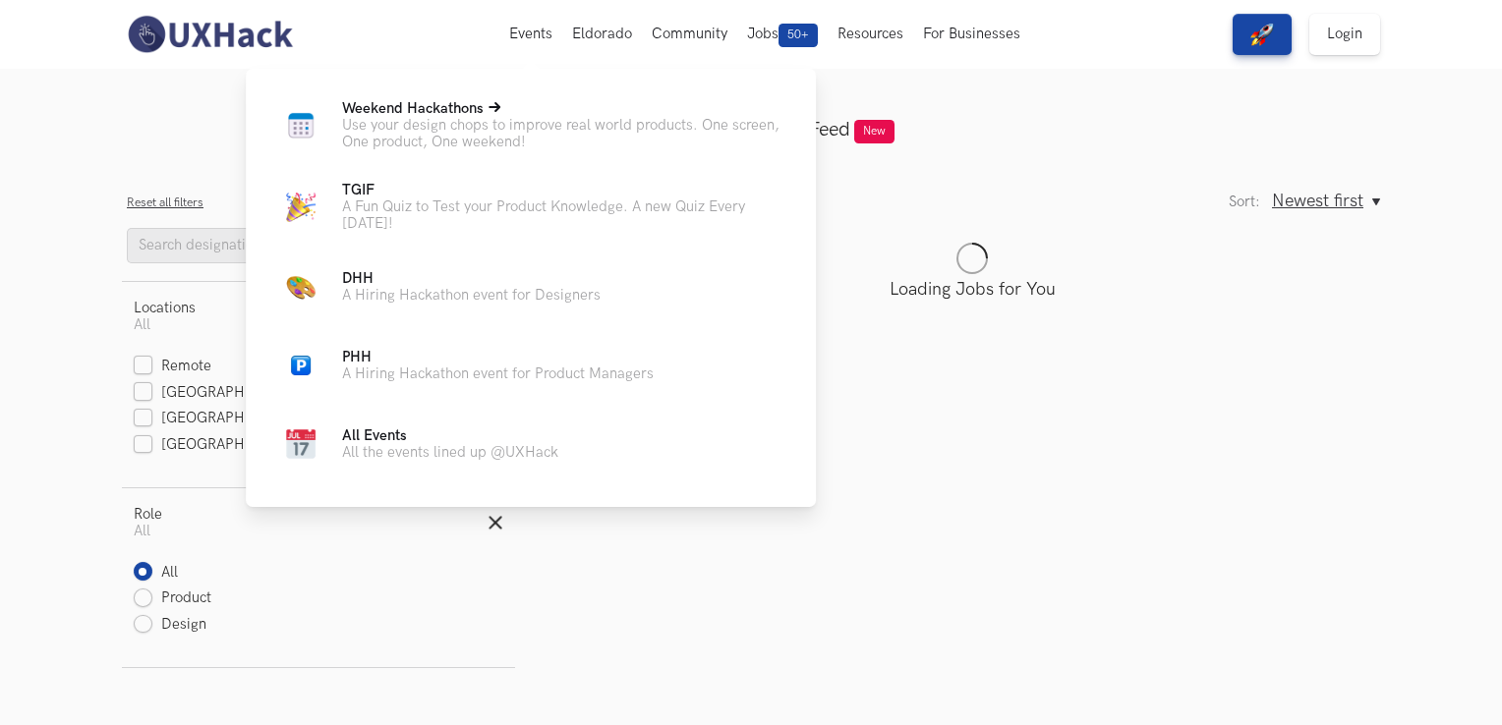
click at [432, 128] on p "Use your design chops to improve real world products. One screen, One product, …" at bounding box center [563, 133] width 442 height 33
click at [443, 109] on span "Weekend Hackathons Live" at bounding box center [413, 108] width 142 height 17
click at [431, 112] on span "Weekend Hackathons Live" at bounding box center [413, 108] width 142 height 17
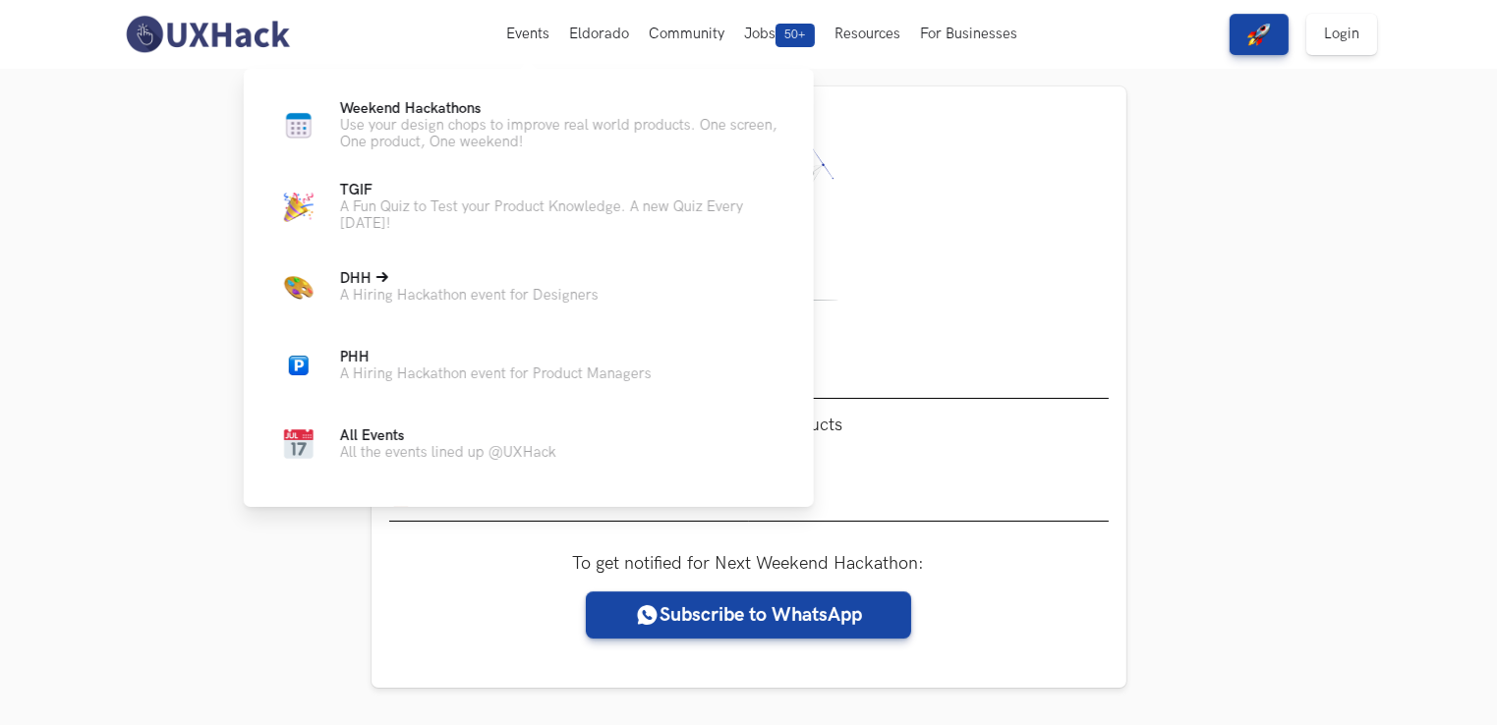
click at [500, 304] on p "A Hiring Hackathon event for Designers" at bounding box center [469, 295] width 259 height 17
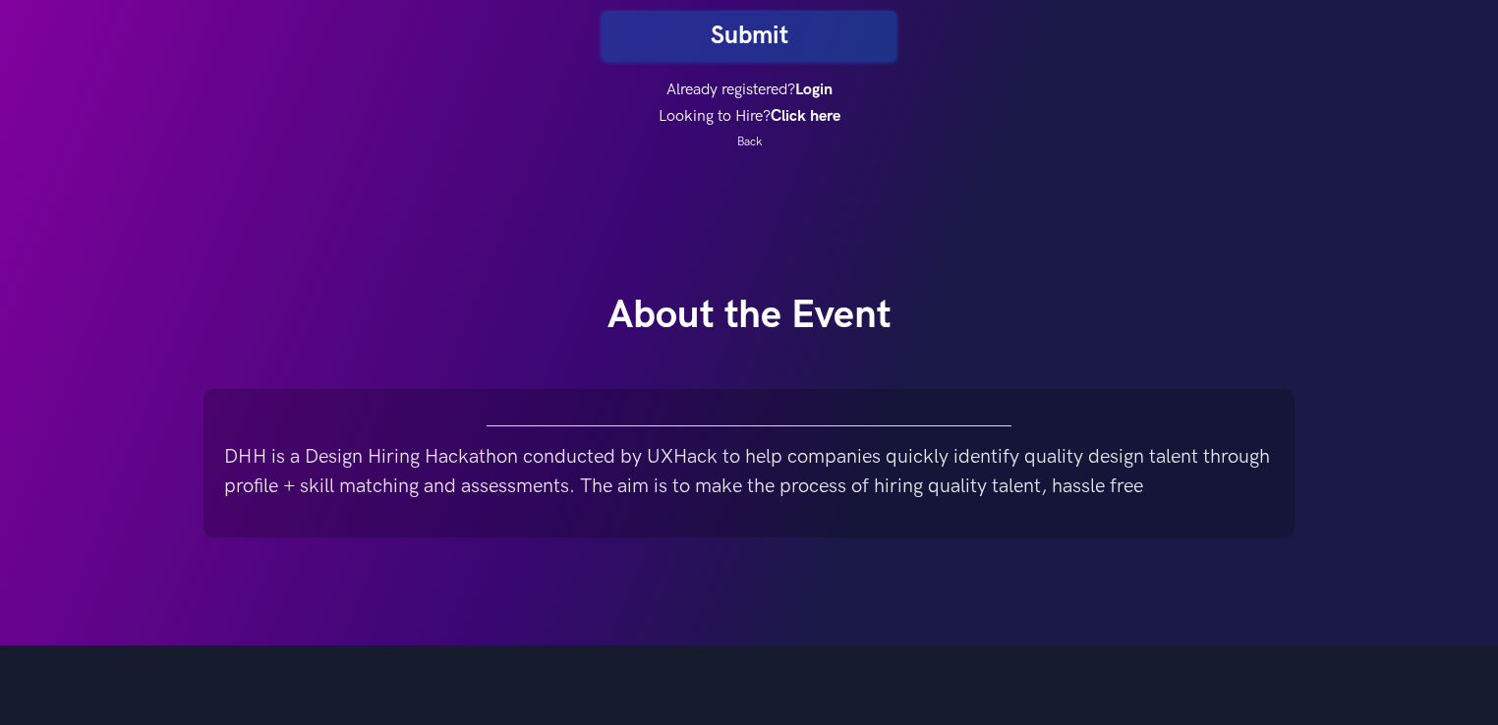
scroll to position [982, 0]
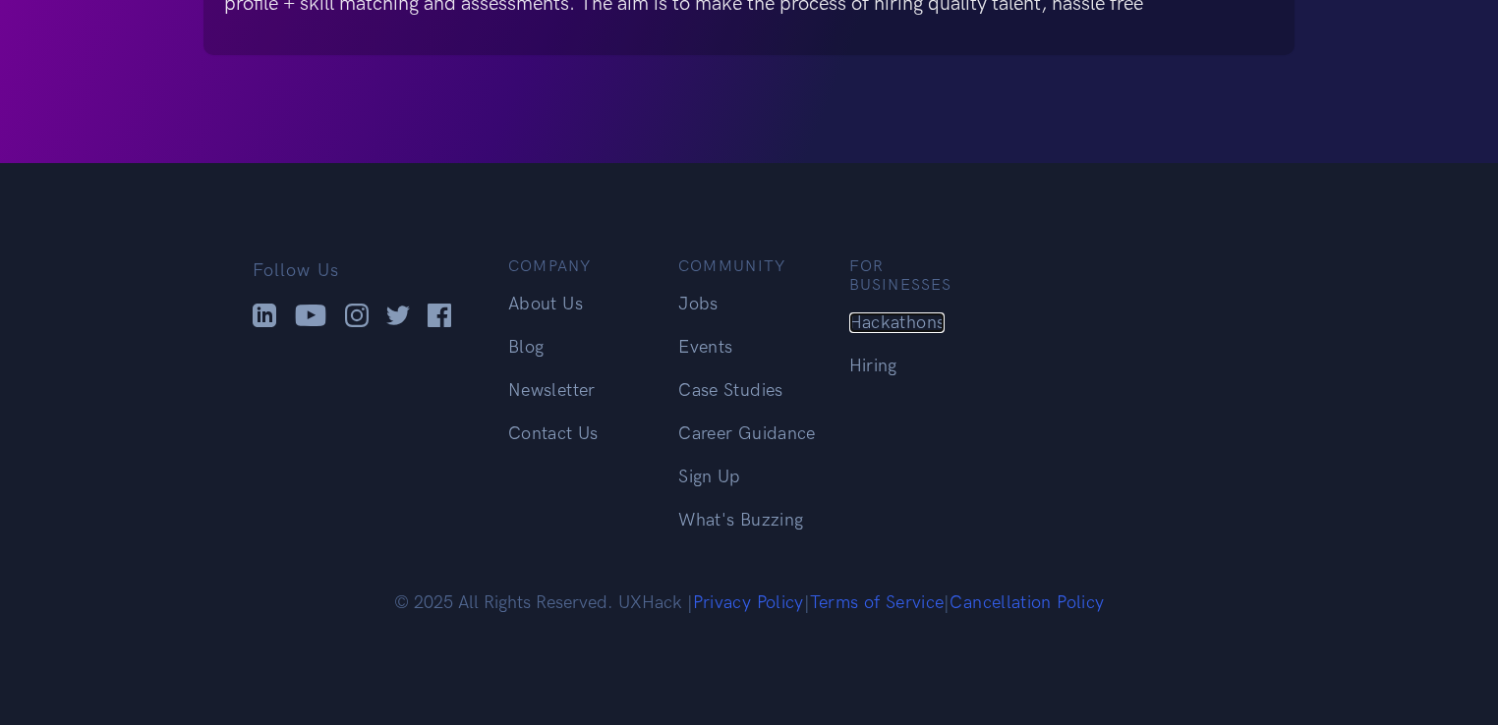
click at [905, 313] on link "Hackathons" at bounding box center [897, 323] width 96 height 21
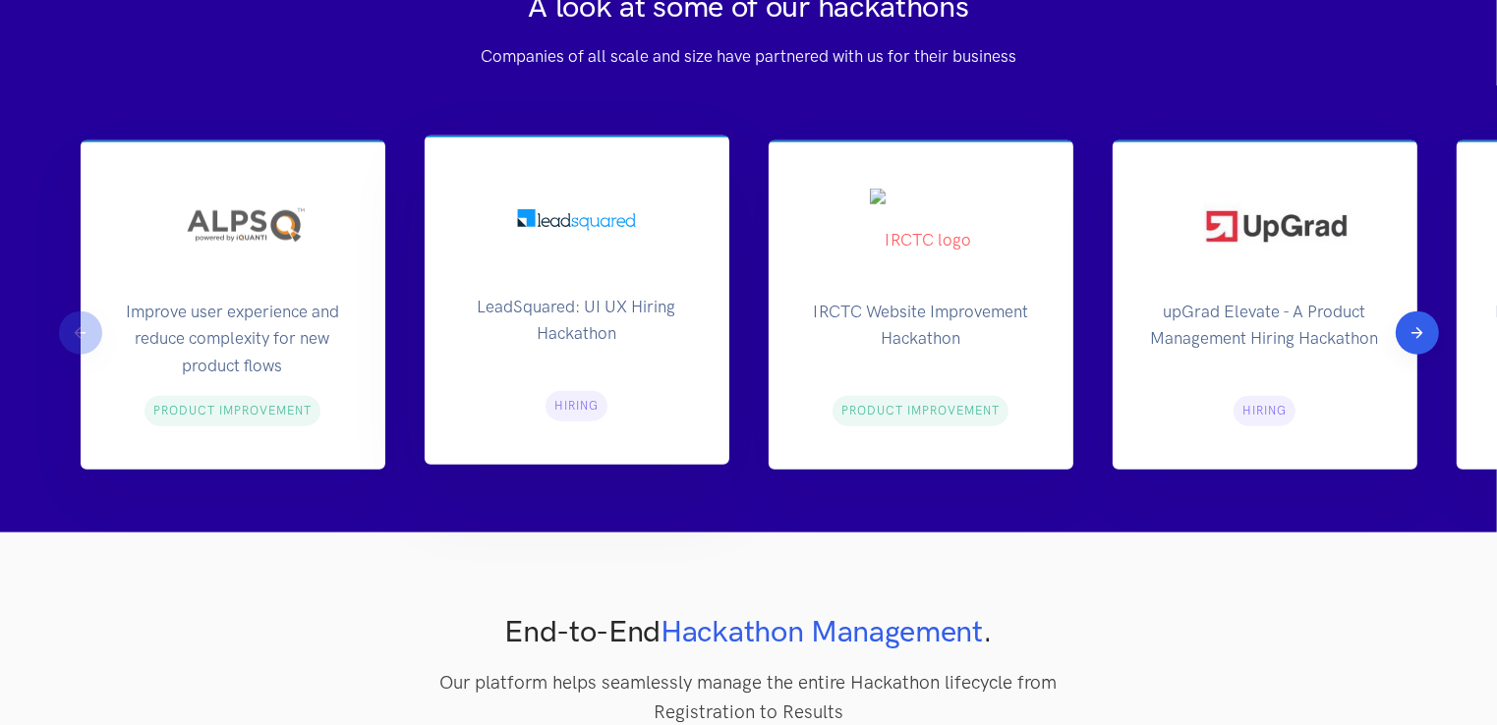
scroll to position [2162, 0]
click at [645, 281] on div "LeadSquared: UI UX Hiring Hackathon Hiring" at bounding box center [577, 300] width 305 height 329
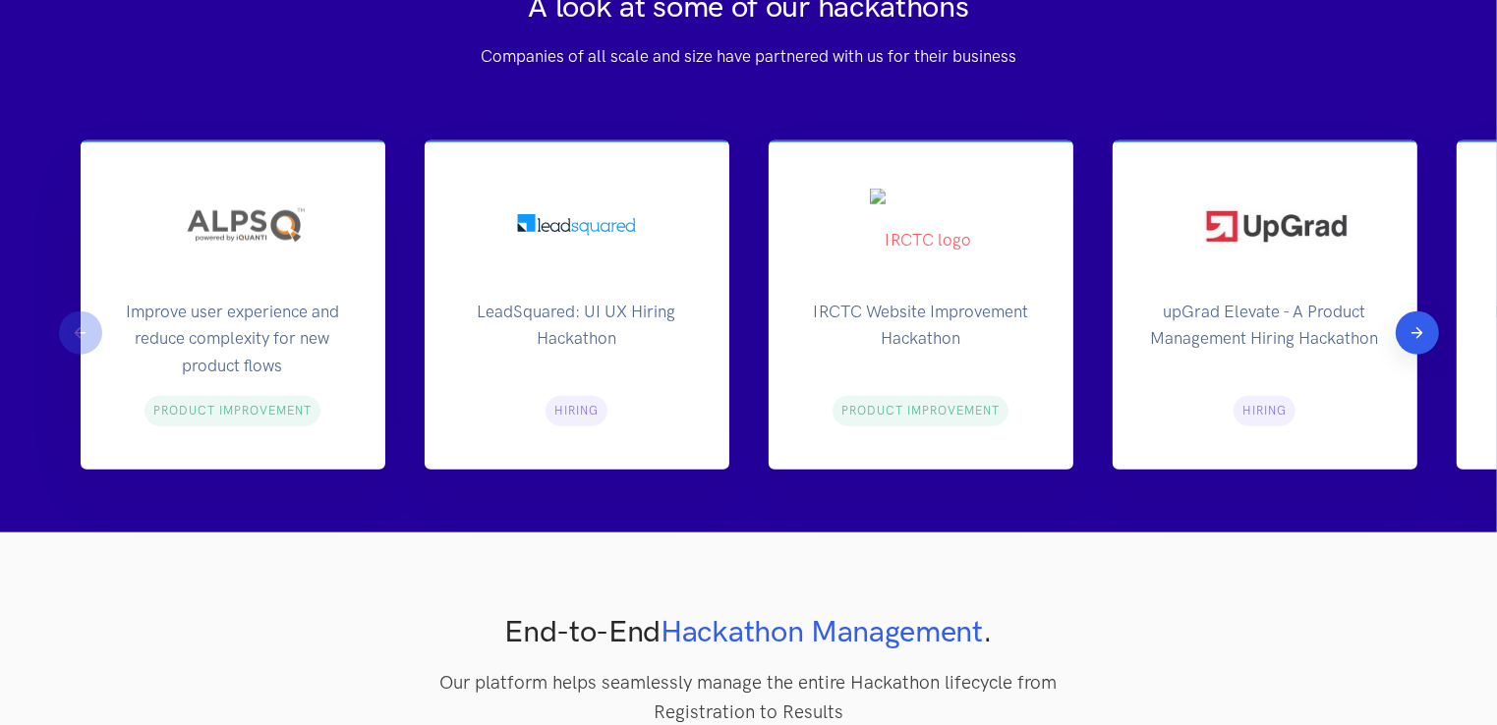
click at [1410, 324] on button "Next" at bounding box center [1417, 333] width 43 height 43
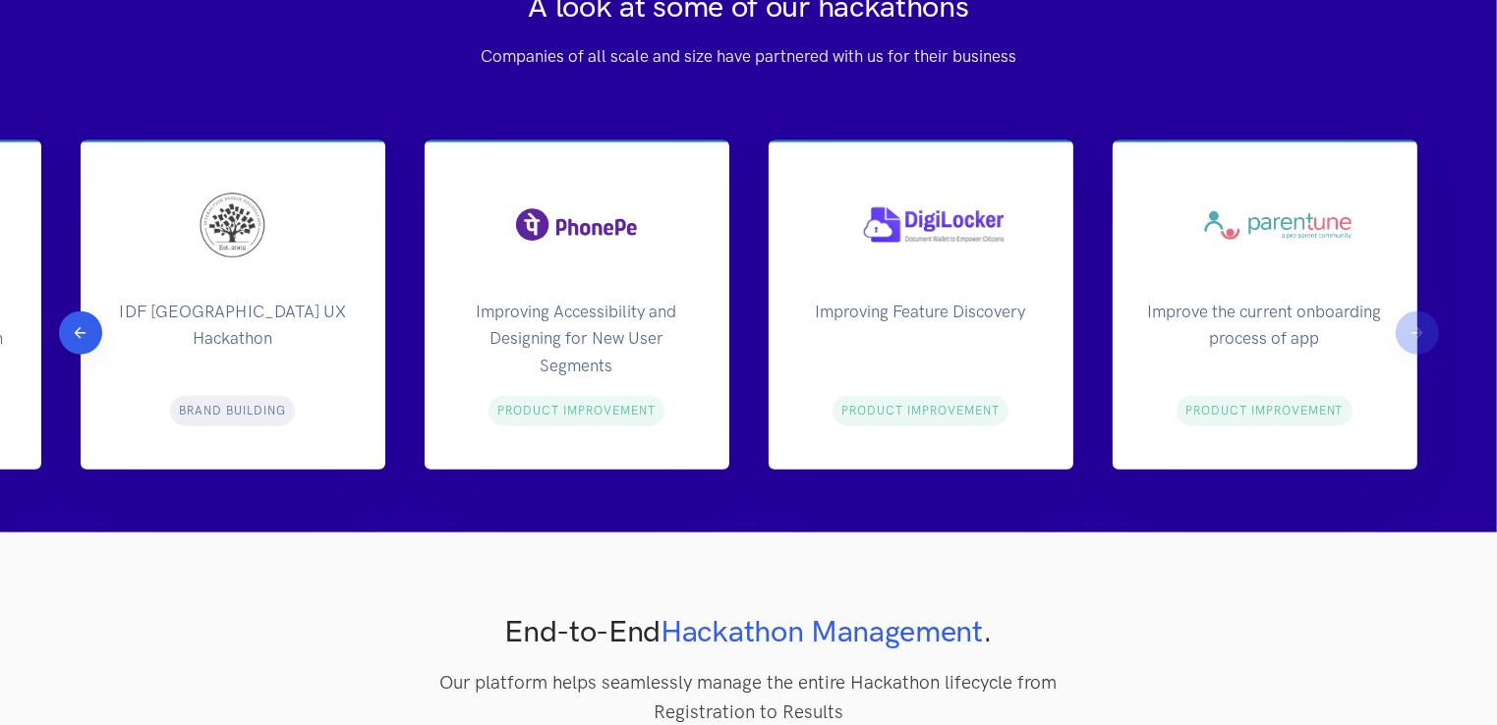
click at [1410, 324] on div "Improve the current onboarding process of app Product Improvement" at bounding box center [1265, 305] width 305 height 329
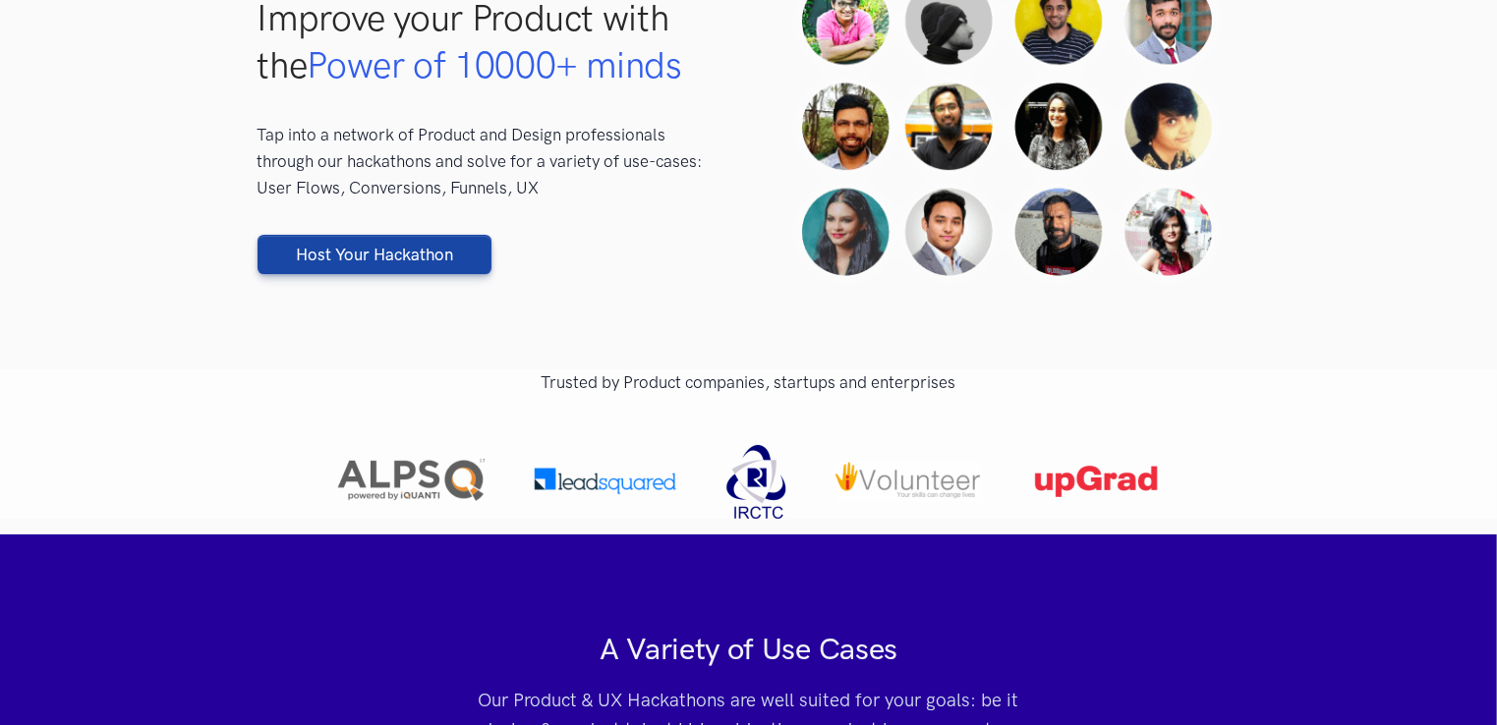
scroll to position [0, 0]
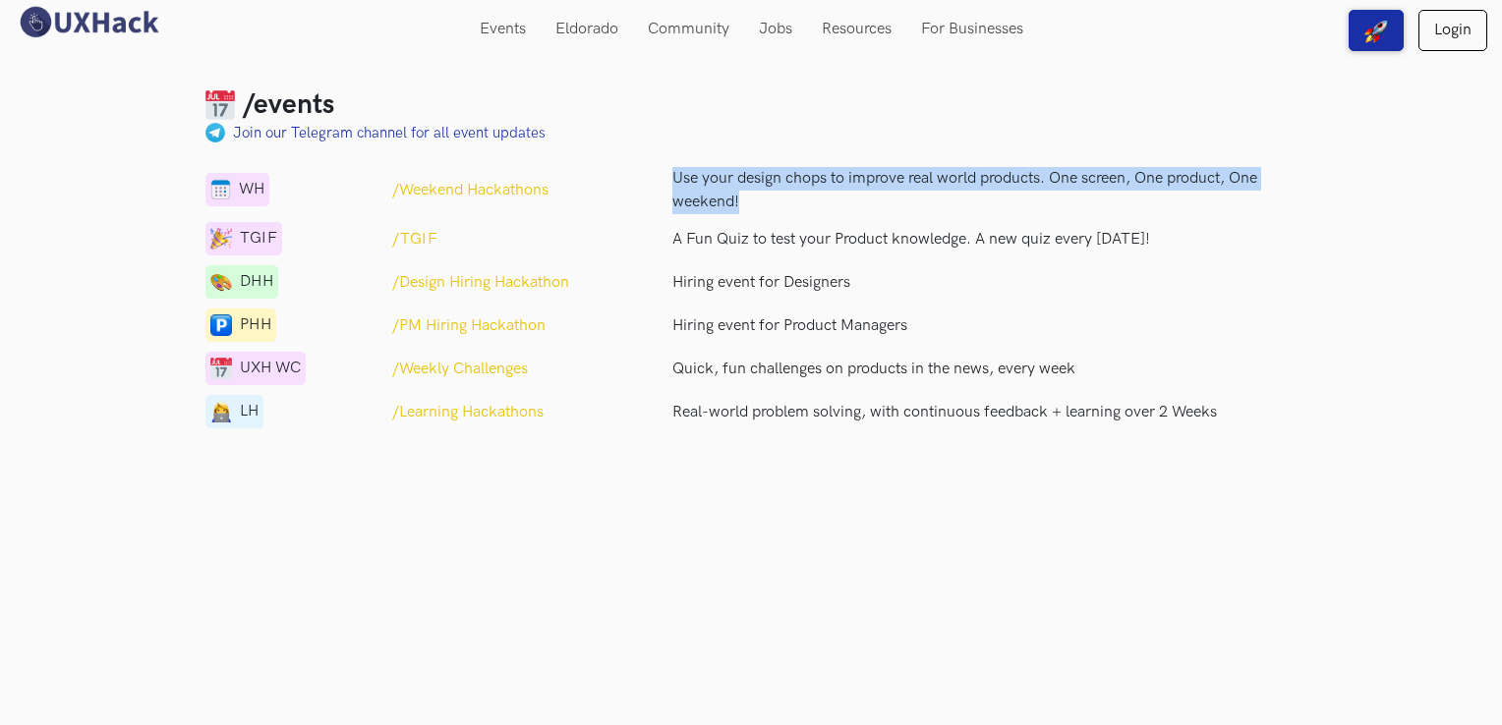
drag, startPoint x: 667, startPoint y: 171, endPoint x: 778, endPoint y: 201, distance: 114.9
click at [778, 201] on div "Use your design chops to improve real world products. One screen, One product, …" at bounding box center [985, 190] width 654 height 47
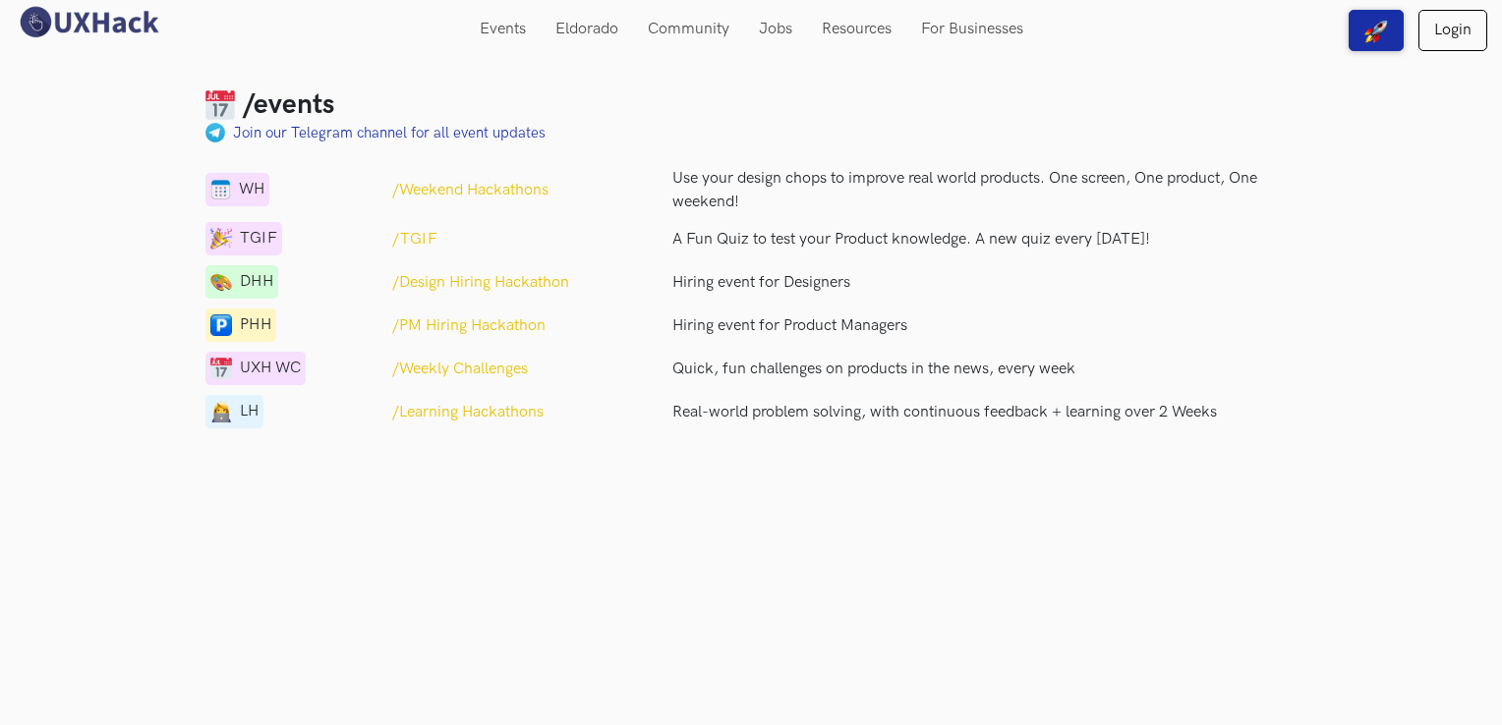
drag, startPoint x: 778, startPoint y: 201, endPoint x: 1046, endPoint y: 220, distance: 268.1
click at [1046, 220] on div "WH /Weekend Hackathons Use your design chops to improve real world products. On…" at bounding box center [750, 298] width 1091 height 263
click at [501, 407] on p "/Learning Hackathons" at bounding box center [467, 413] width 151 height 24
click at [493, 279] on p "/Design Hiring Hackathon" at bounding box center [480, 283] width 177 height 24
click at [526, 192] on p "/Weekend Hackathons" at bounding box center [470, 191] width 156 height 24
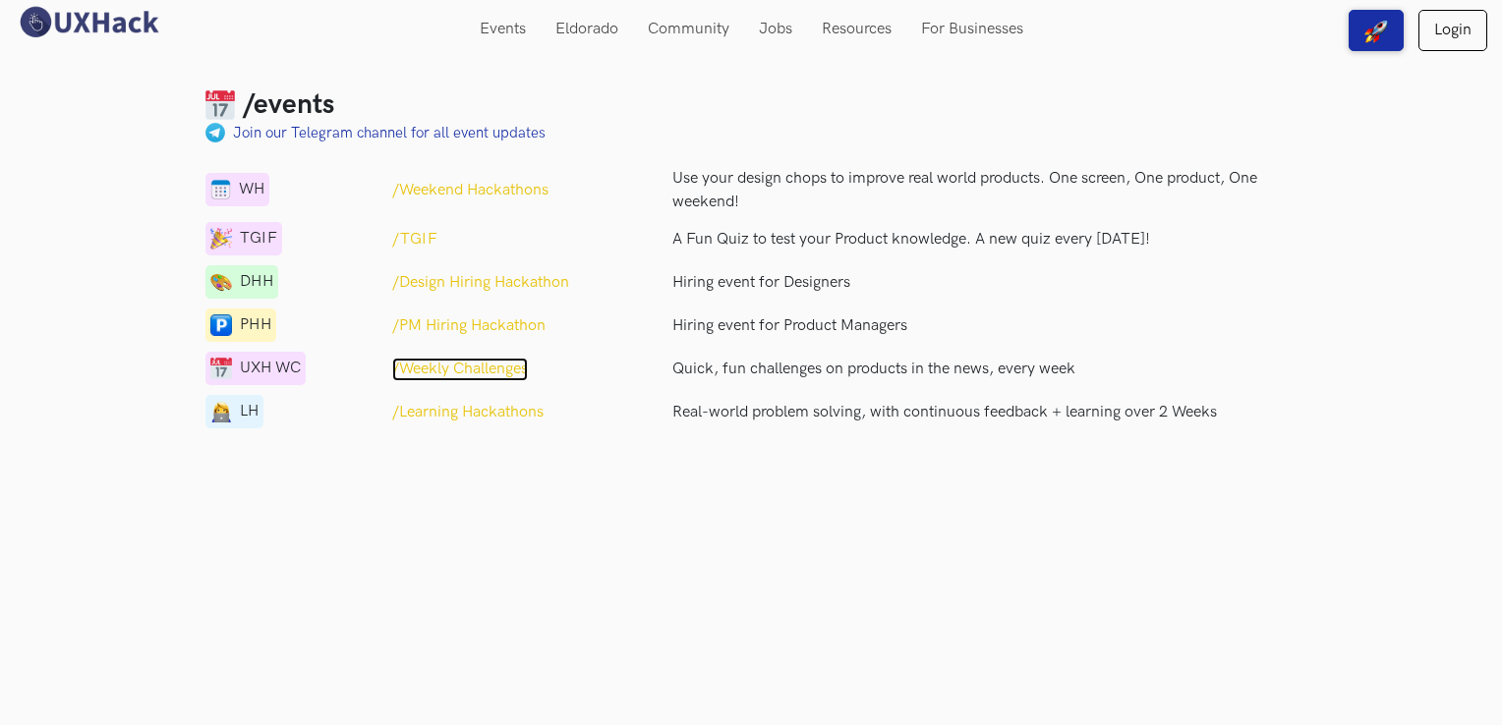
click at [504, 364] on p "/Weekly Challenges" at bounding box center [460, 370] width 136 height 24
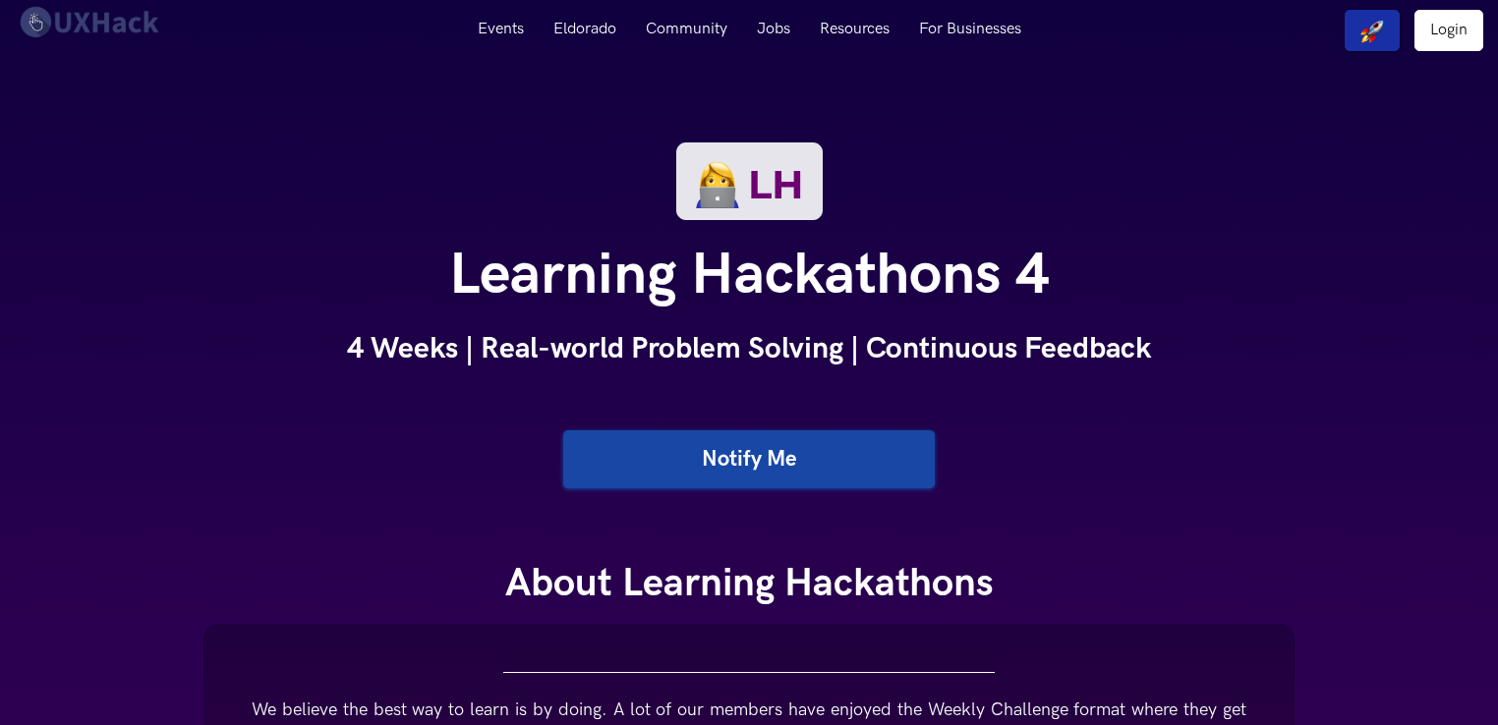
click at [733, 460] on link "Notify Me" at bounding box center [749, 460] width 372 height 58
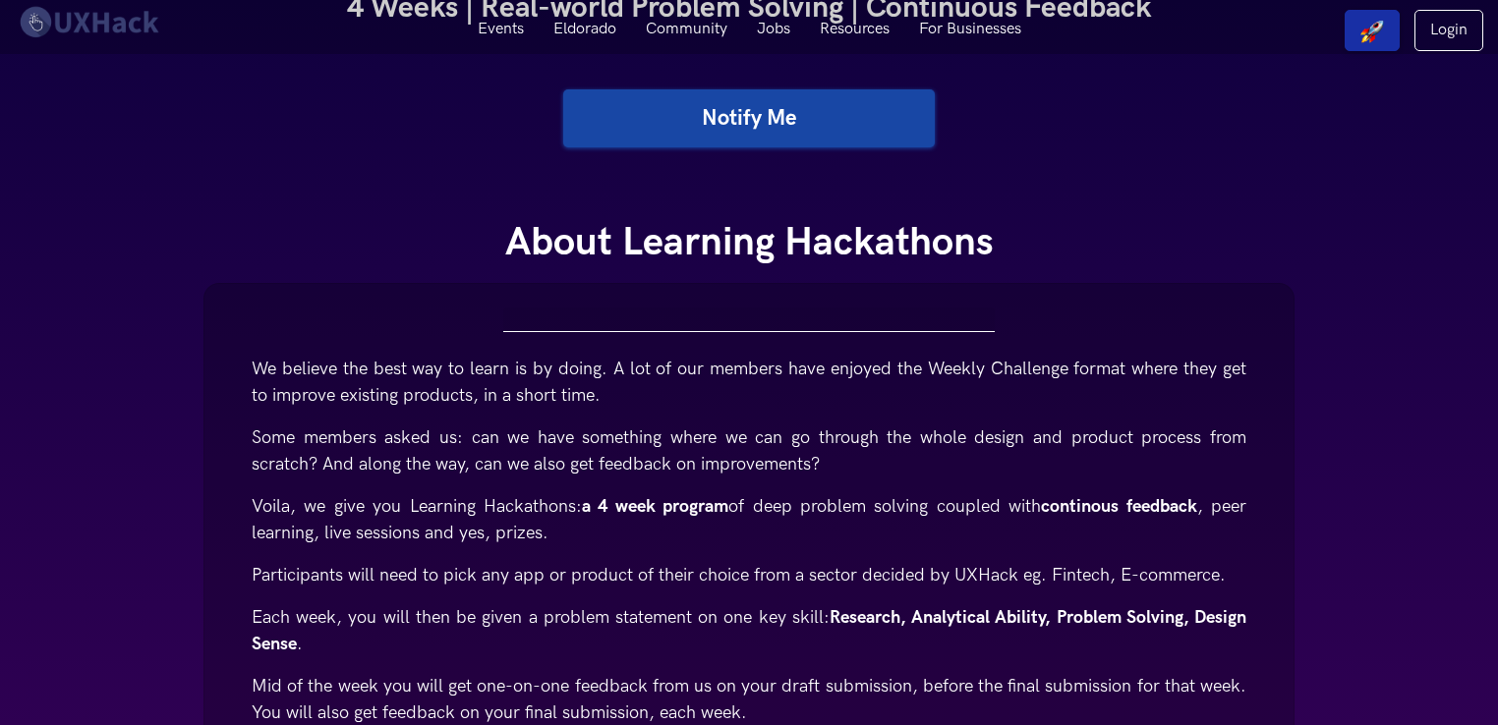
scroll to position [524, 0]
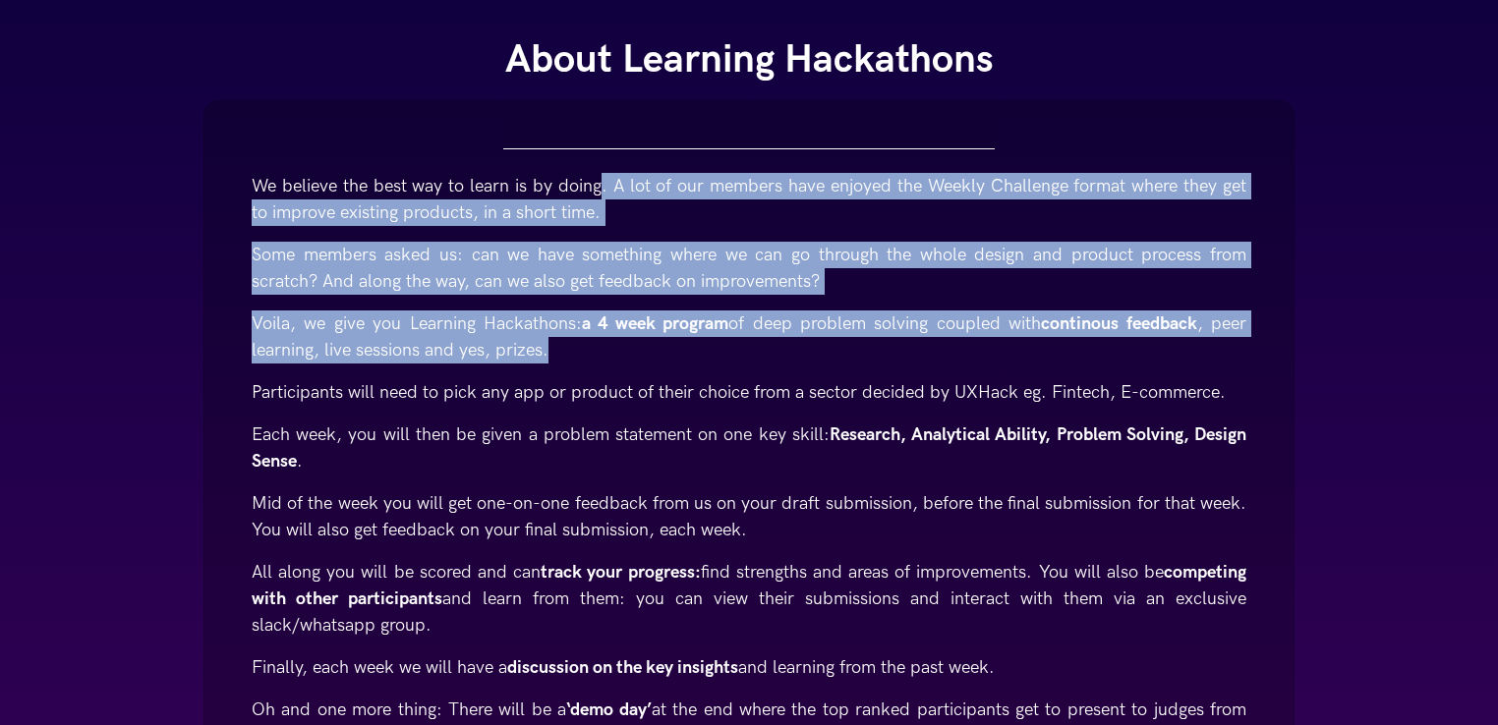
drag, startPoint x: 606, startPoint y: 188, endPoint x: 548, endPoint y: 356, distance: 177.8
click at [548, 356] on div "We believe the best way to learn is by doing. A lot of our members have enjoyed…" at bounding box center [749, 457] width 995 height 616
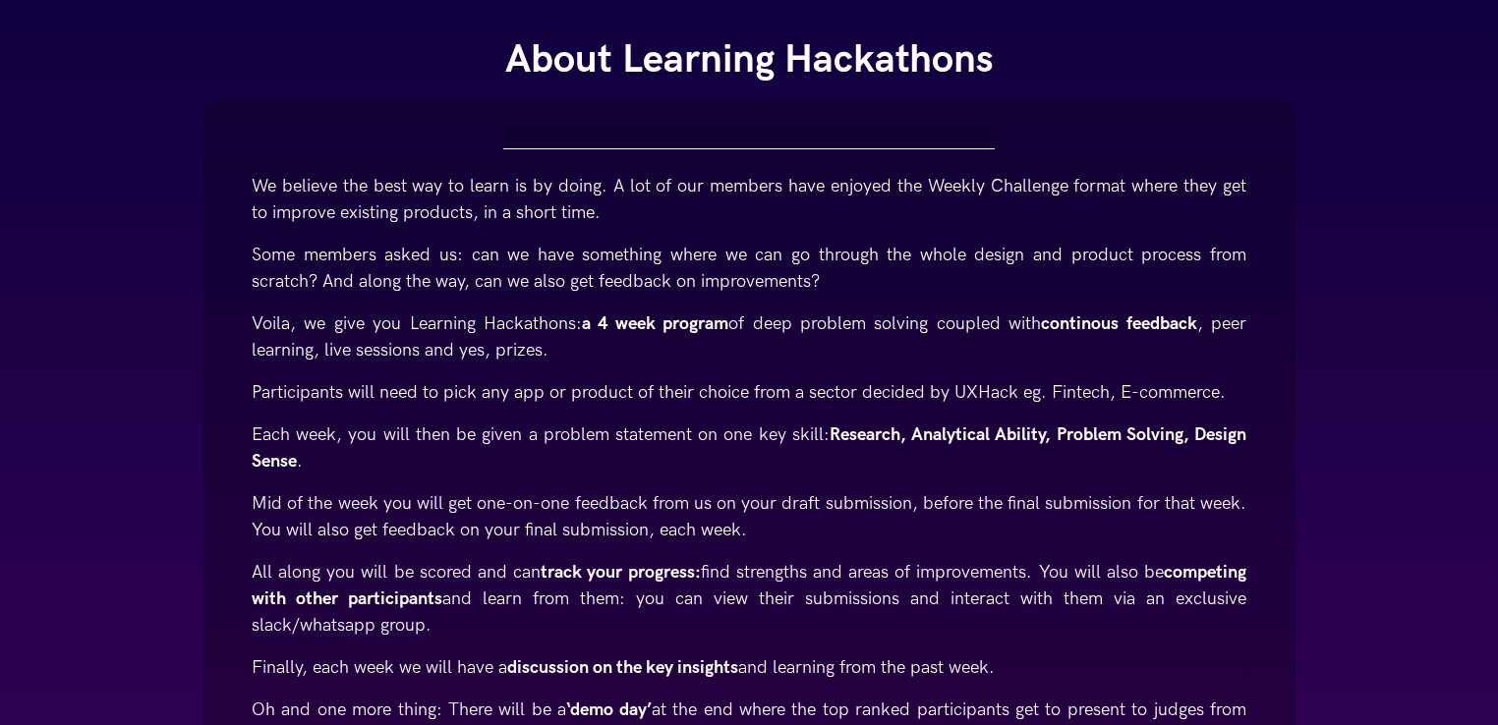
drag, startPoint x: 548, startPoint y: 356, endPoint x: 427, endPoint y: 457, distance: 158.4
click at [430, 470] on p "Each week, you will then be given a problem statement on one key skill: Researc…" at bounding box center [749, 448] width 995 height 53
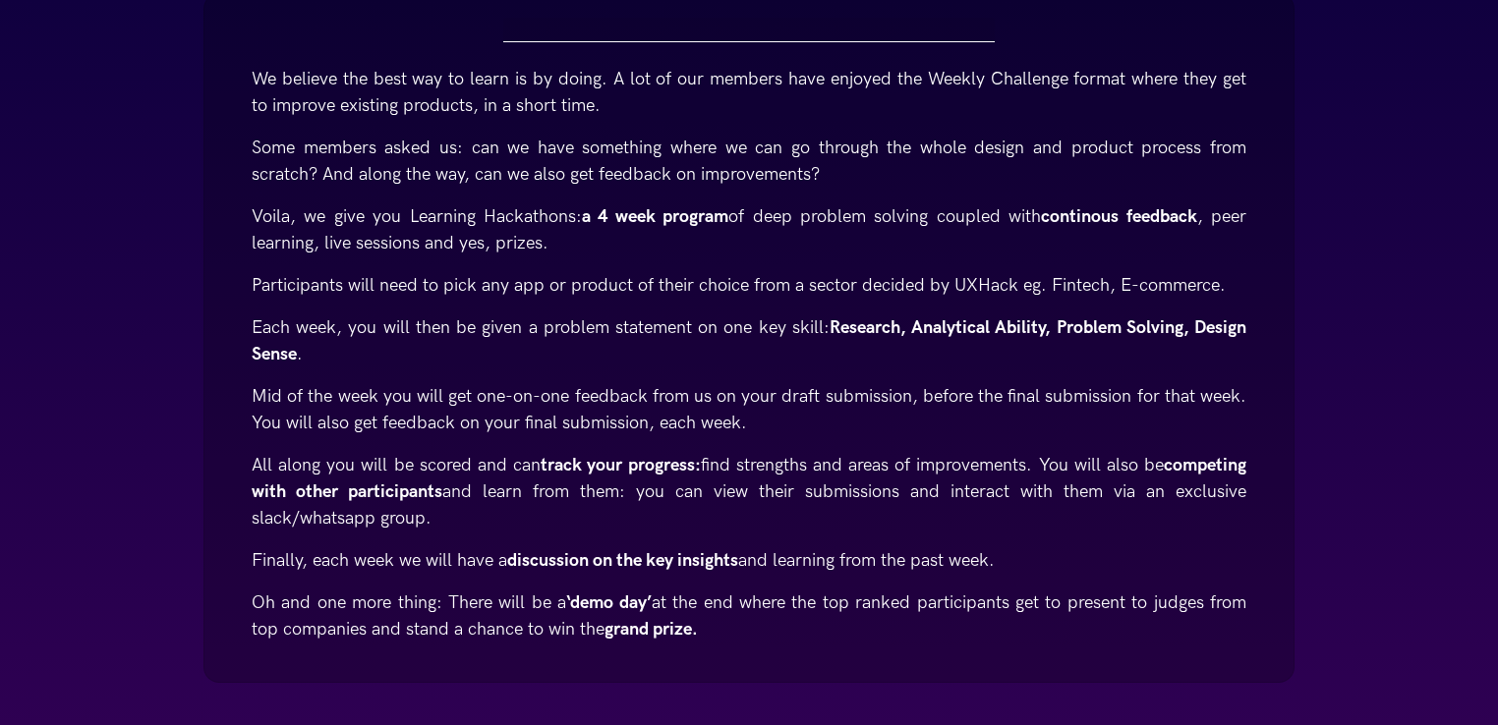
scroll to position [655, 0]
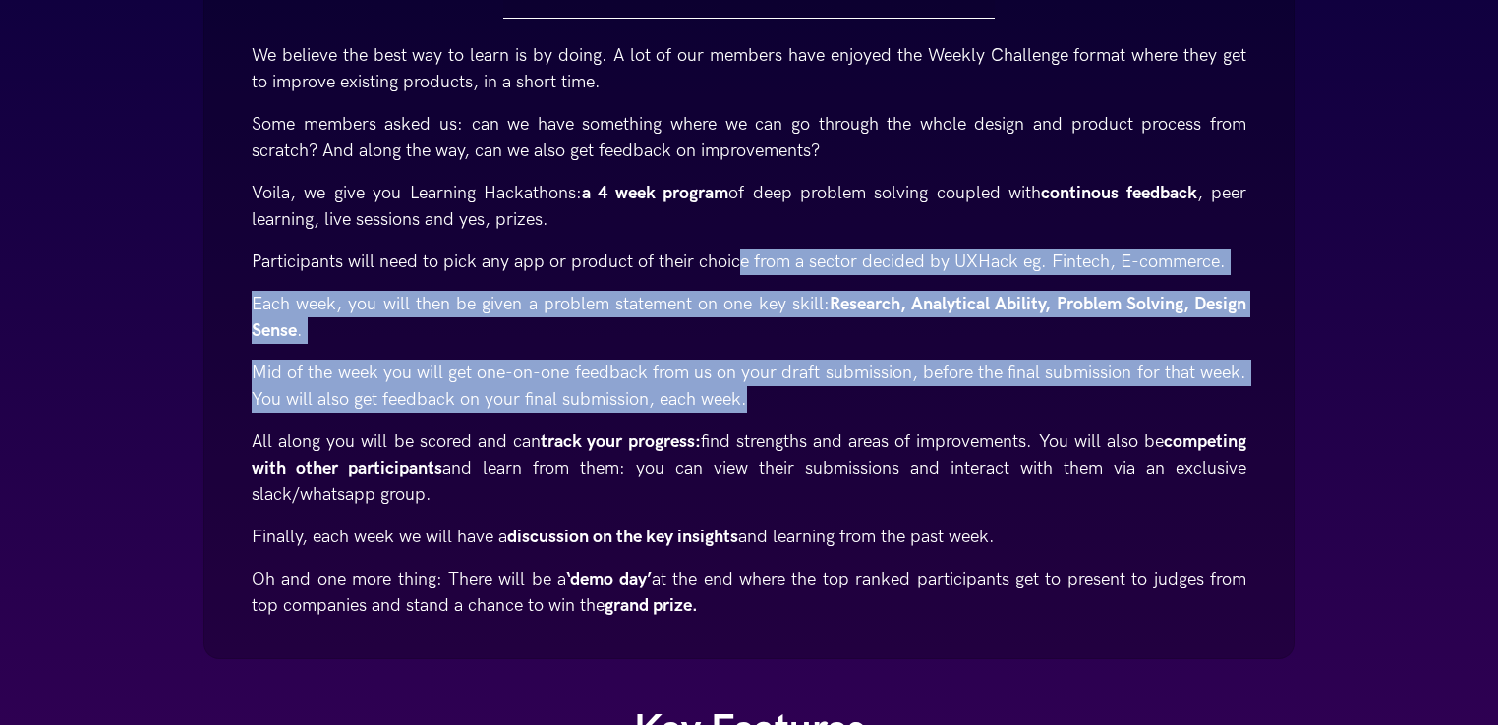
drag, startPoint x: 741, startPoint y: 259, endPoint x: 760, endPoint y: 399, distance: 141.8
click at [760, 399] on div "We believe the best way to learn is by doing. A lot of our members have enjoyed…" at bounding box center [749, 327] width 995 height 616
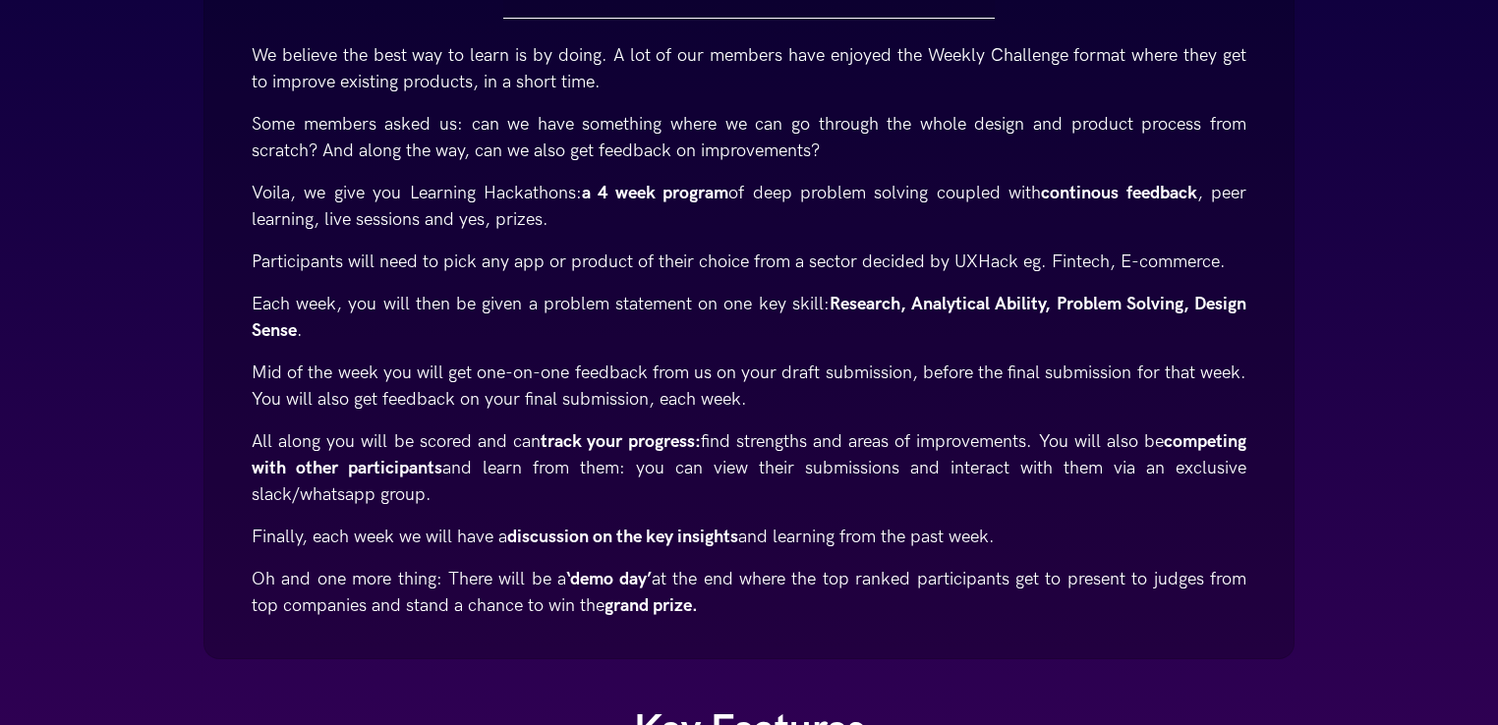
drag, startPoint x: 760, startPoint y: 399, endPoint x: 837, endPoint y: 522, distance: 145.3
click at [839, 521] on div "We believe the best way to learn is by doing. A lot of our members have enjoyed…" at bounding box center [749, 327] width 995 height 616
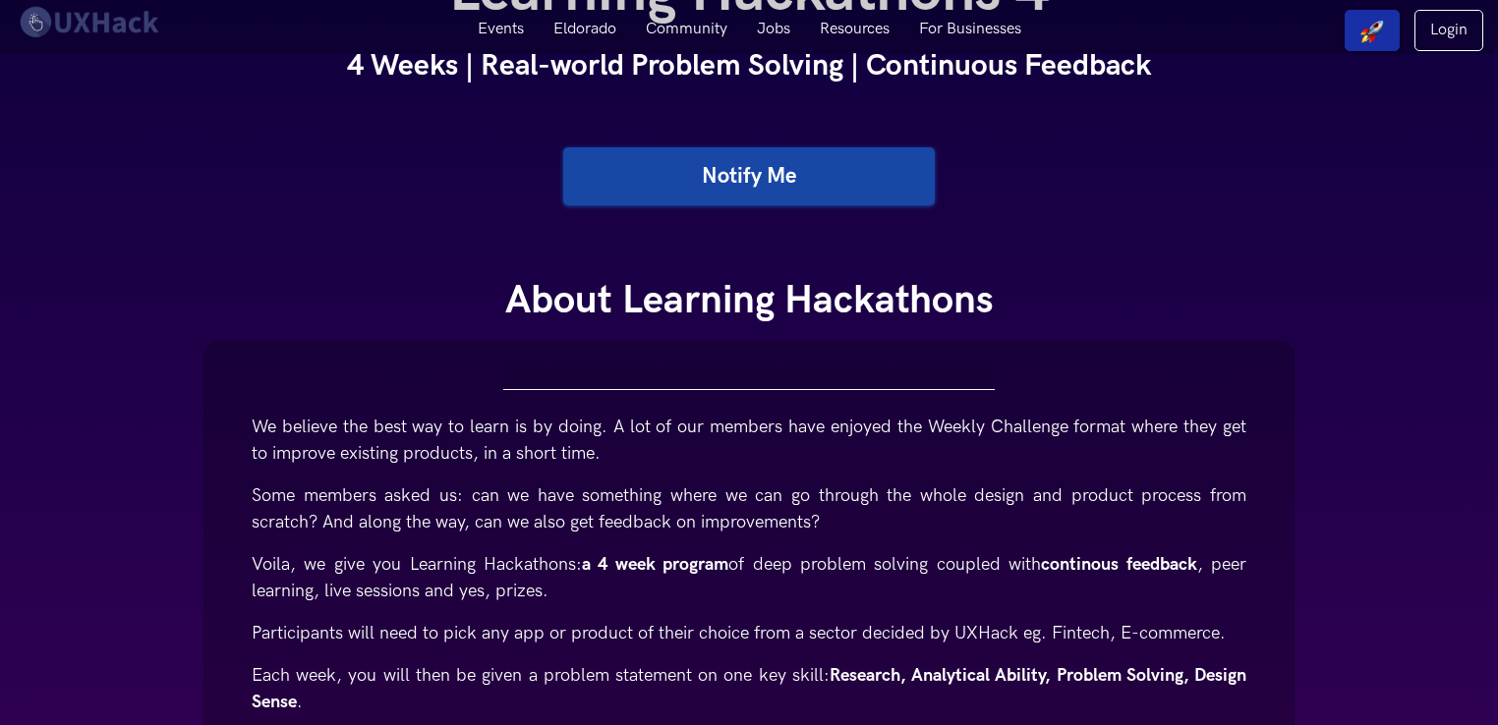
scroll to position [0, 0]
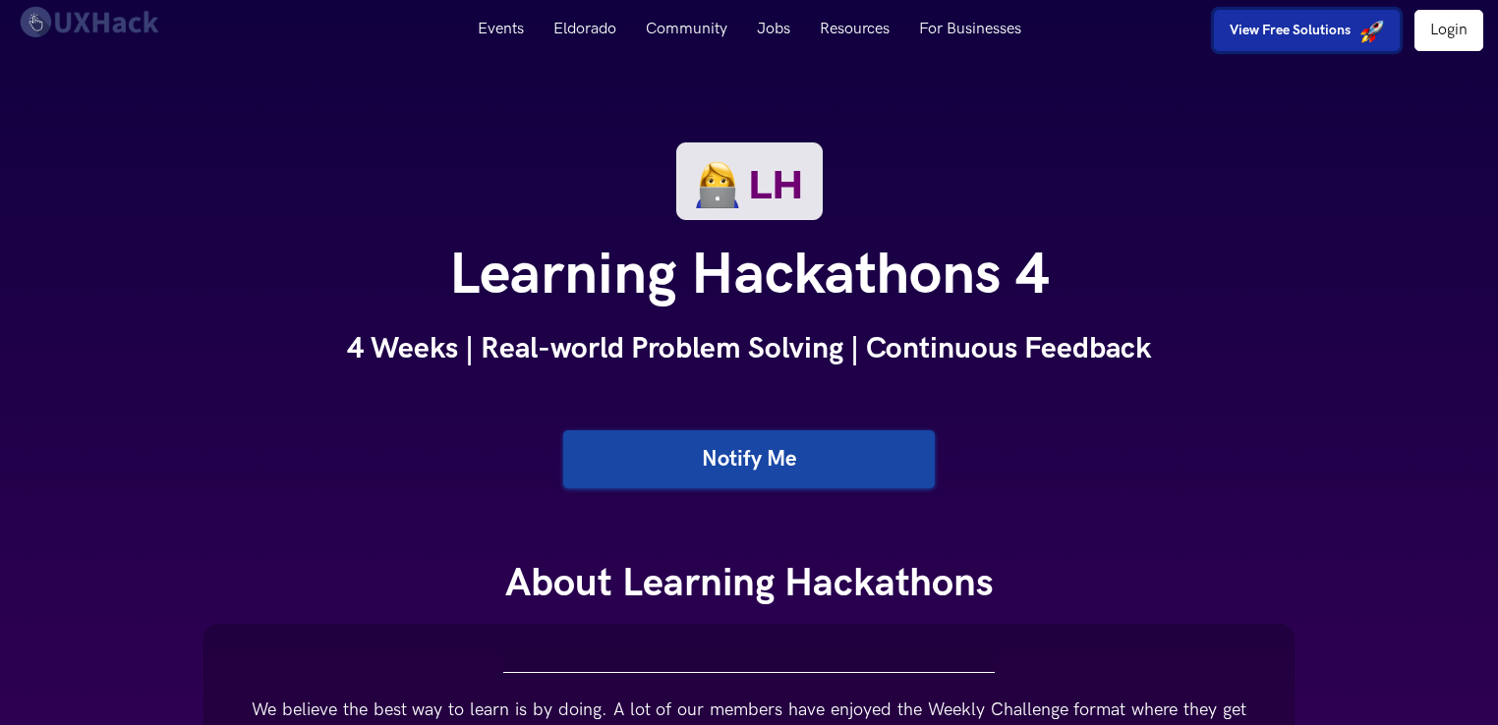
click at [1333, 31] on strong "View Free Solutions" at bounding box center [1290, 30] width 121 height 17
click at [1325, 26] on strong "View Free Solutions" at bounding box center [1290, 30] width 121 height 17
click at [1296, 26] on strong "View Free Solutions" at bounding box center [1290, 30] width 121 height 17
click at [1268, 31] on strong "View Free Solutions" at bounding box center [1290, 30] width 121 height 17
click at [1270, 31] on strong "View Free Solutions" at bounding box center [1290, 30] width 121 height 17
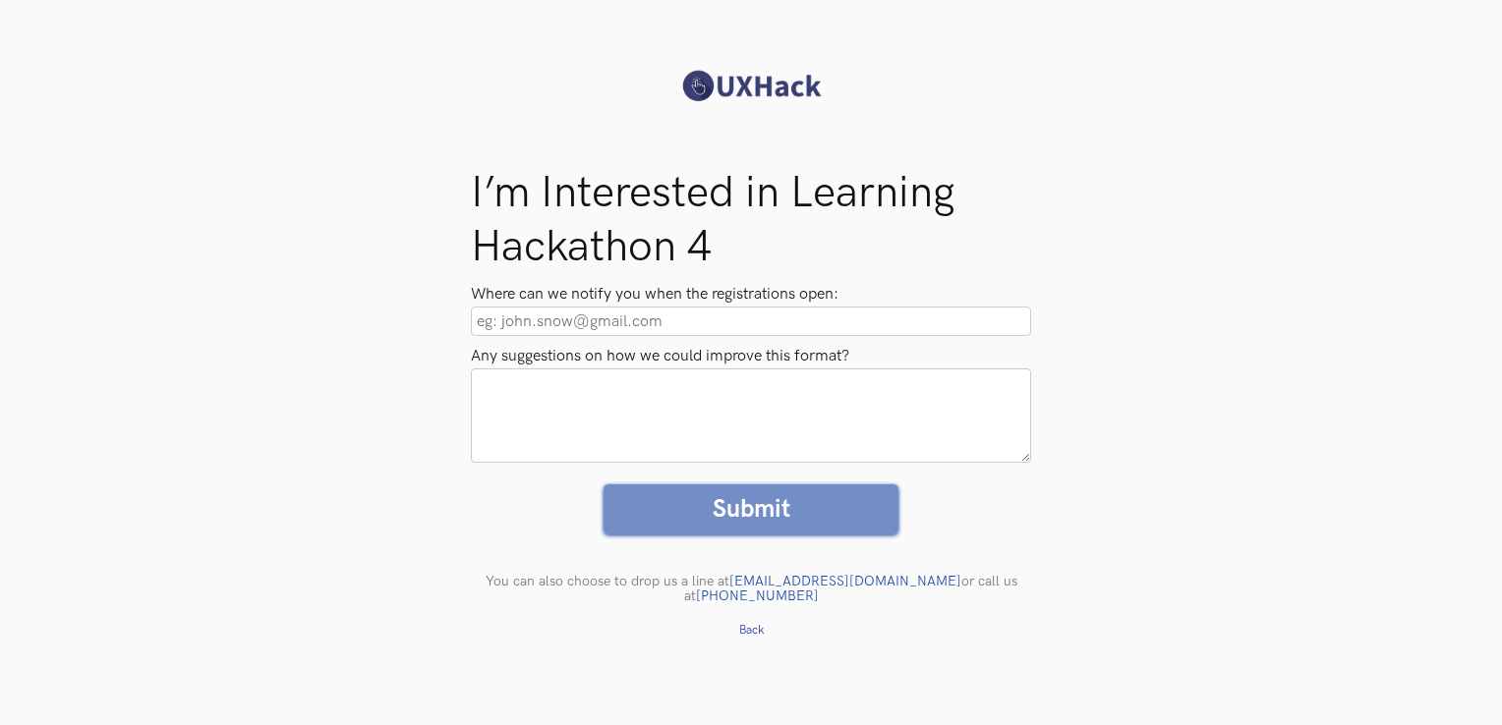
click at [591, 321] on input "Where can we notify you when the registrations open:" at bounding box center [751, 321] width 560 height 29
type input "[EMAIL_ADDRESS][DOMAIN_NAME]"
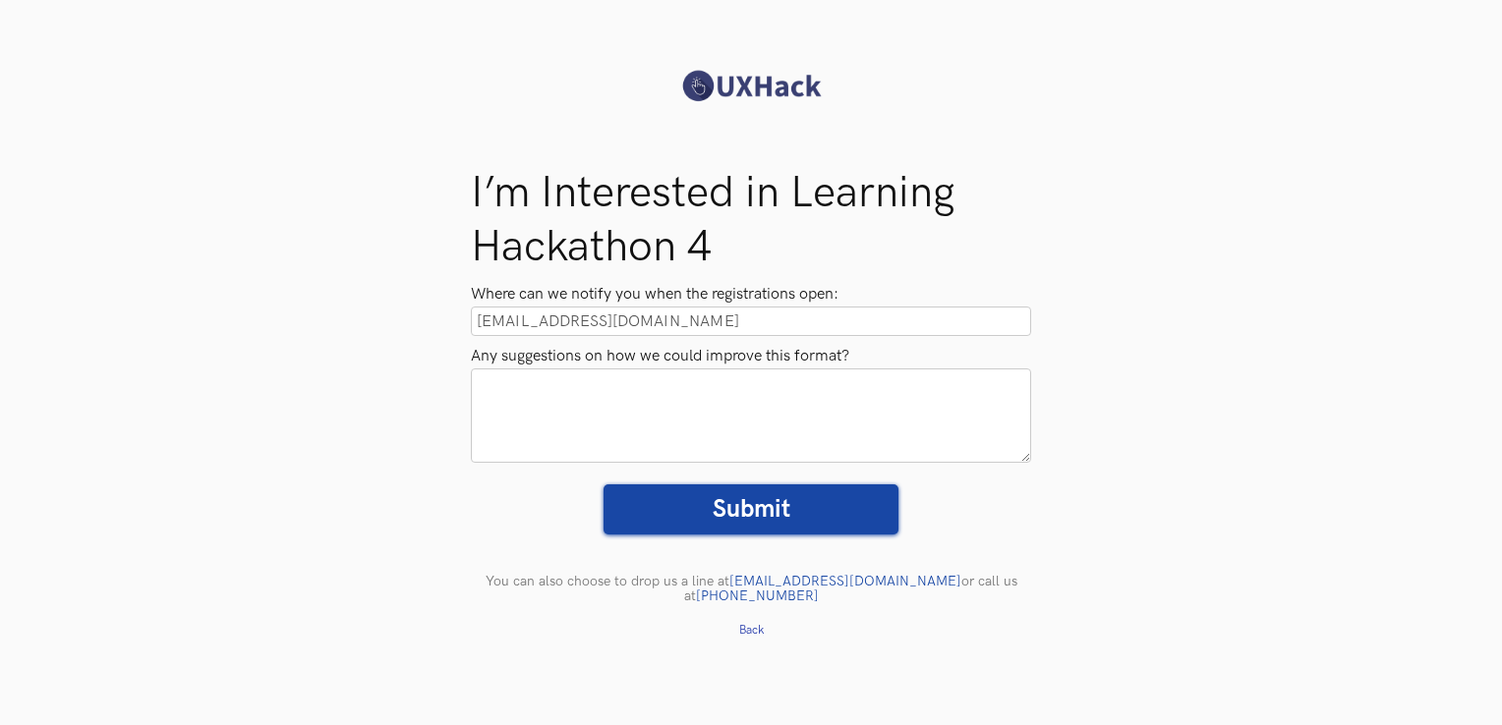
click at [613, 390] on textarea "Any suggestions on how we could improve this format?" at bounding box center [751, 416] width 560 height 94
click at [711, 495] on input "Submit" at bounding box center [751, 510] width 295 height 50
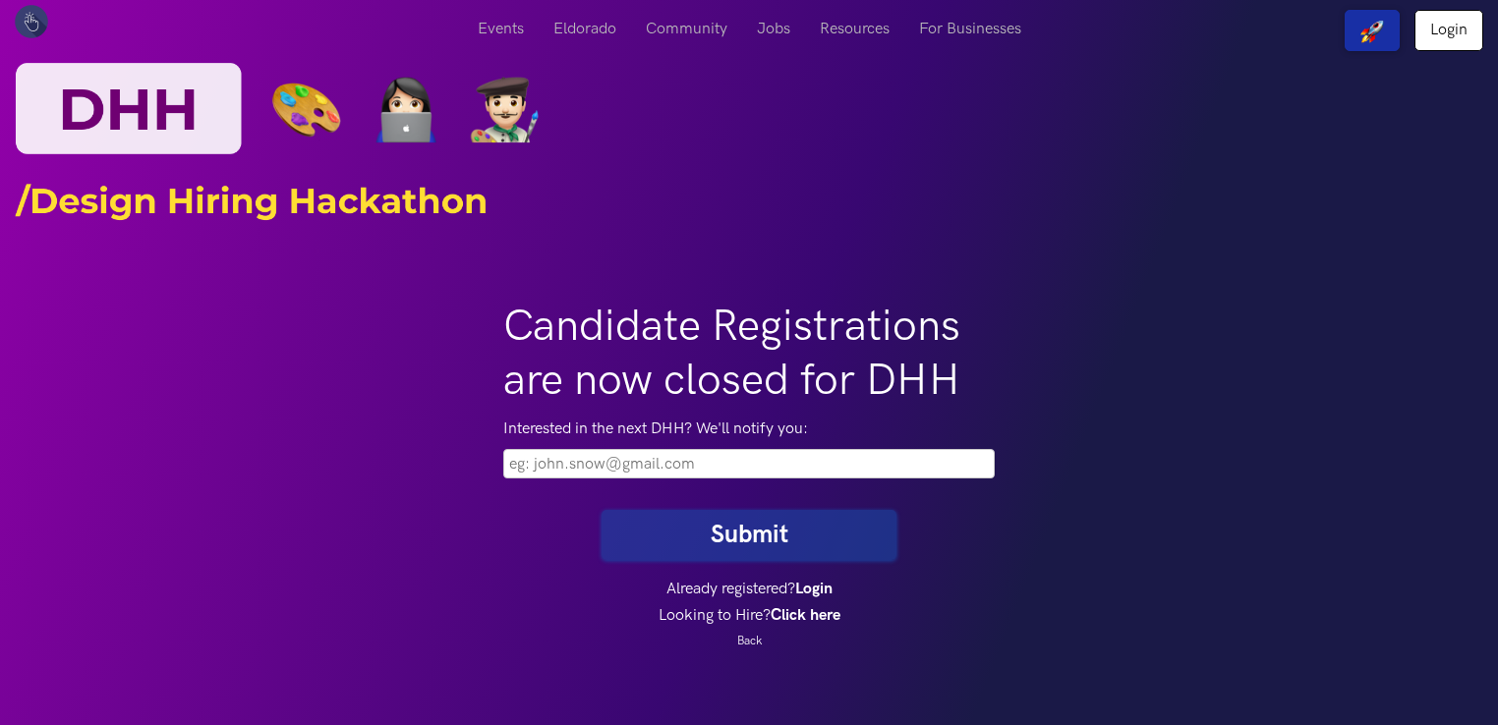
click at [691, 463] on input "email" at bounding box center [748, 463] width 491 height 29
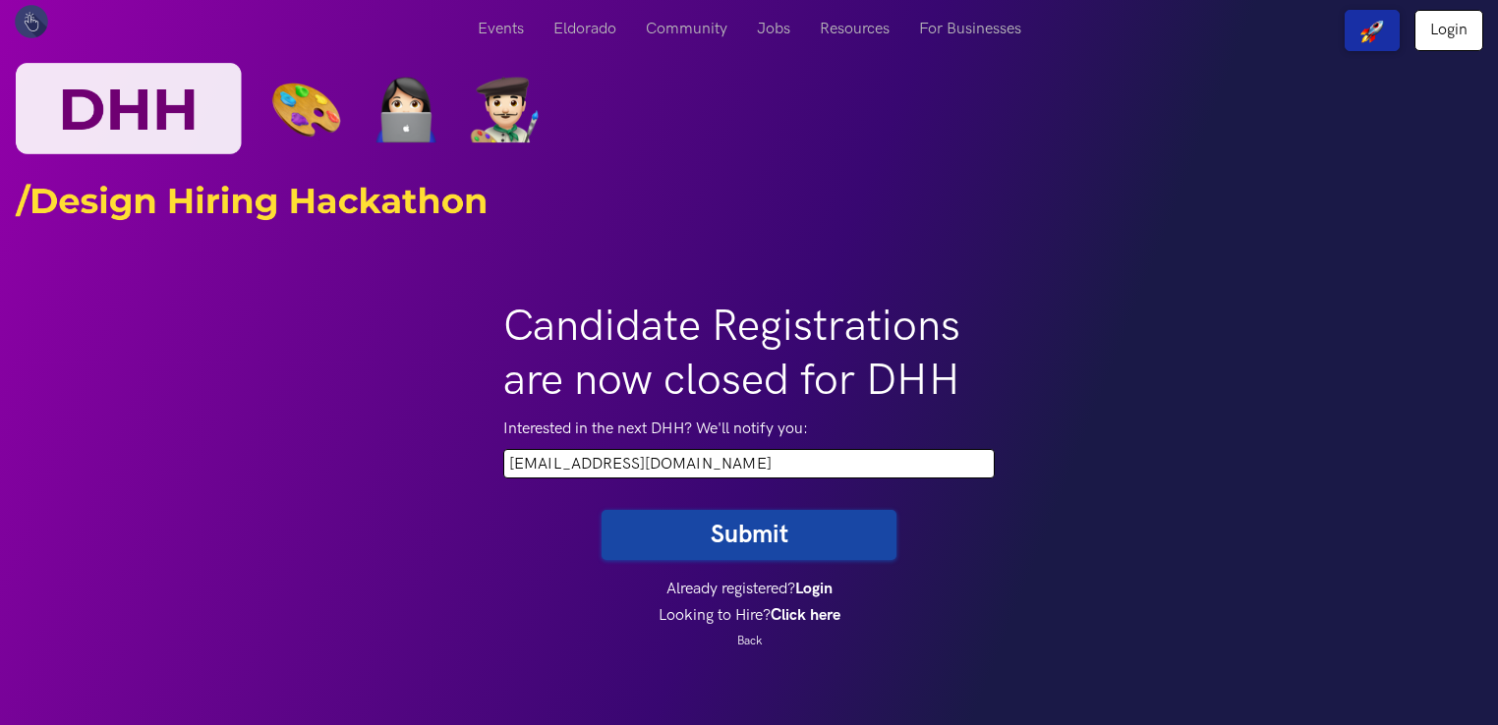
type input "vikashiit1234@gmail.com"
click at [754, 553] on button "Submit" at bounding box center [749, 535] width 295 height 50
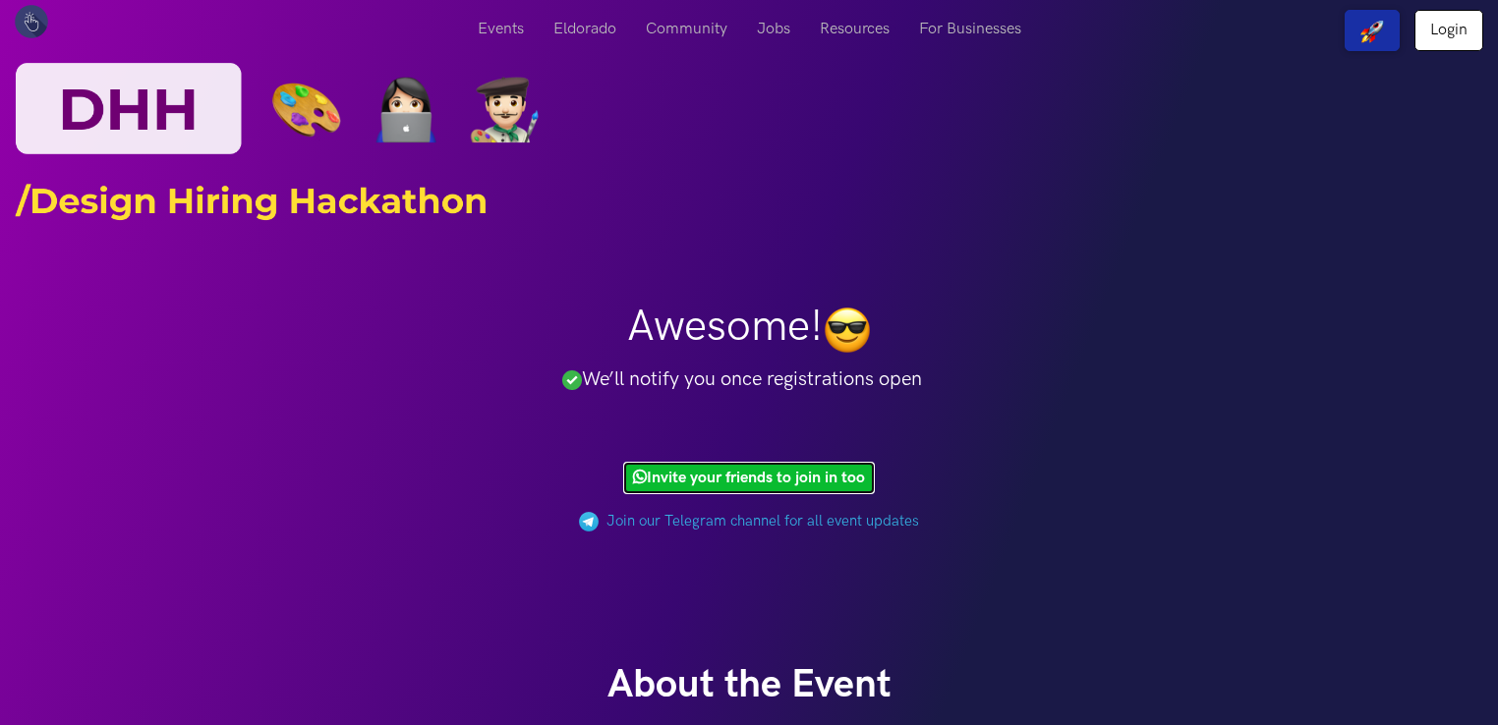
click at [806, 480] on link "Invite your friends to join in too" at bounding box center [749, 478] width 252 height 32
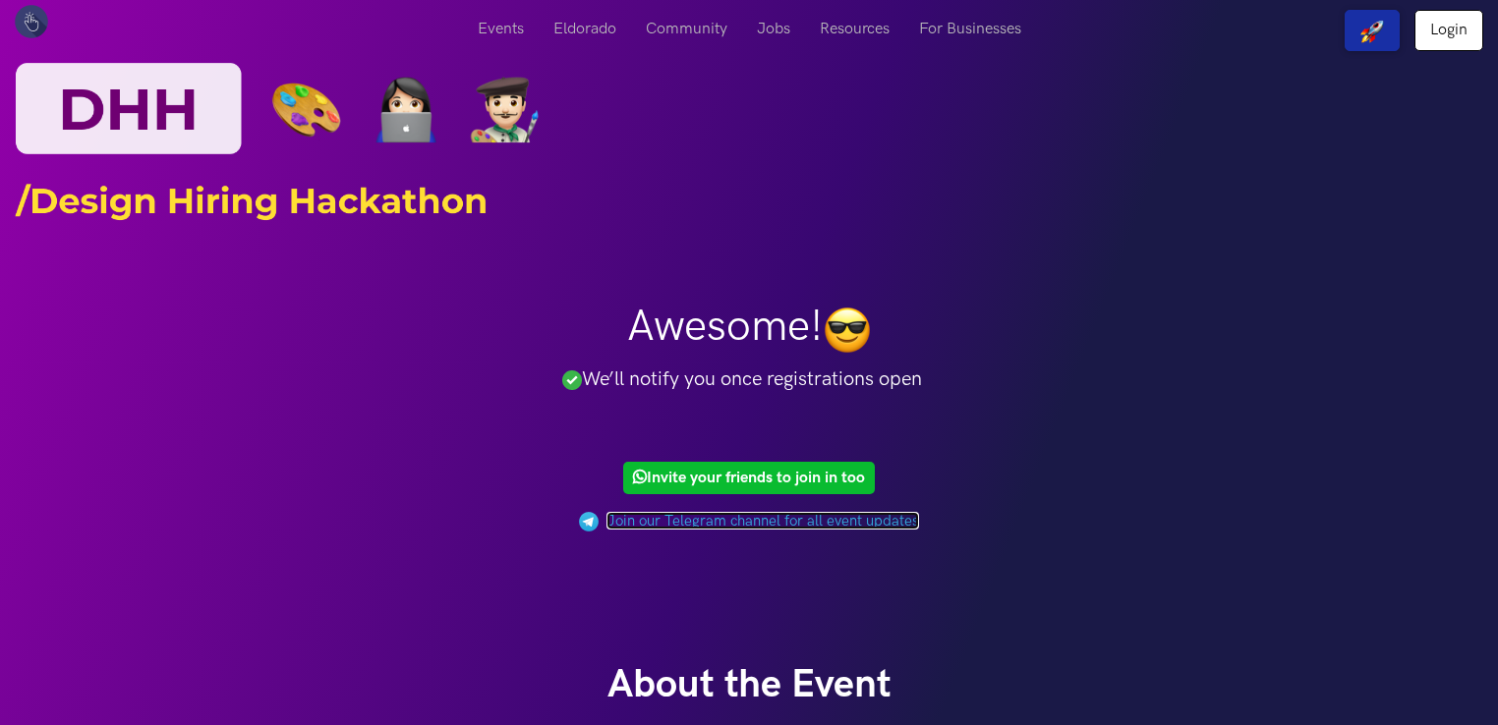
click at [794, 521] on link "Join our Telegram channel for all event updates" at bounding box center [762, 521] width 313 height 18
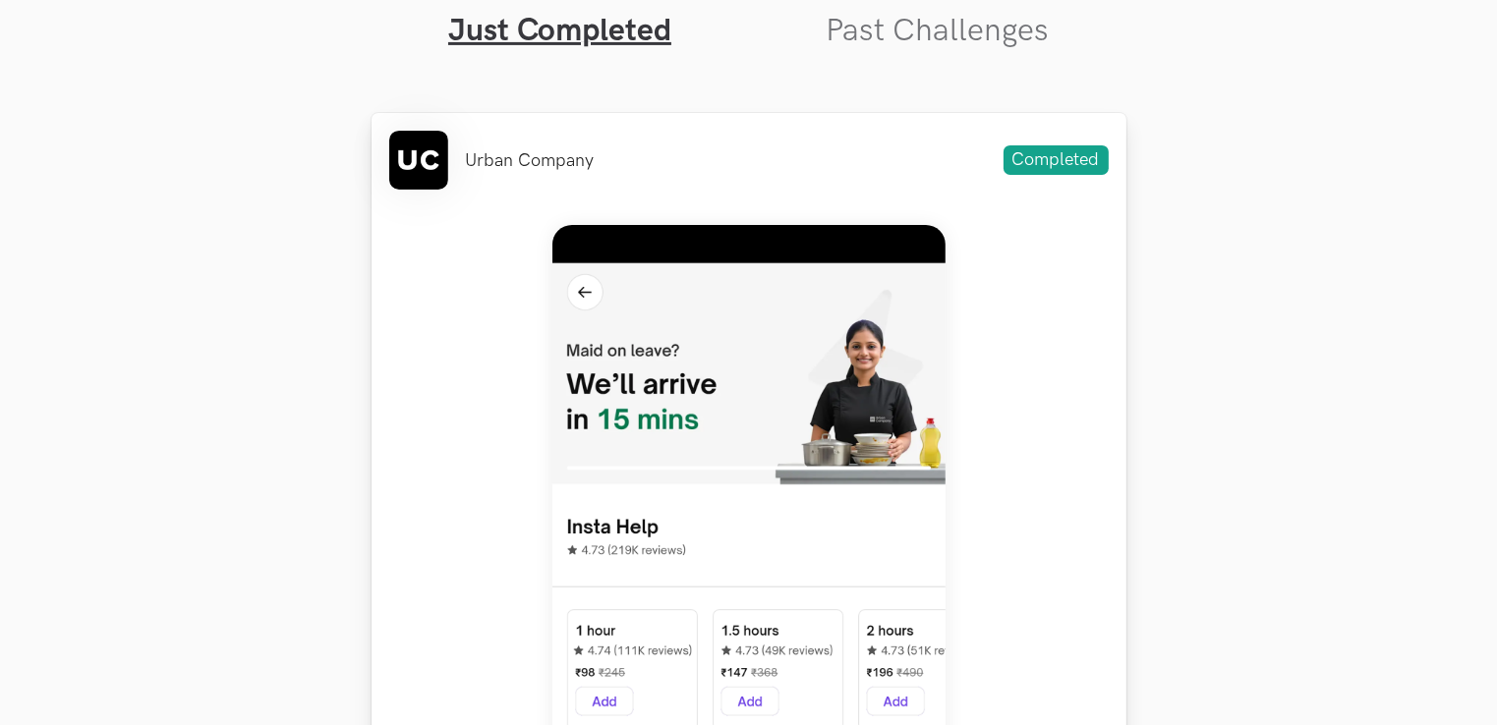
scroll to position [786, 0]
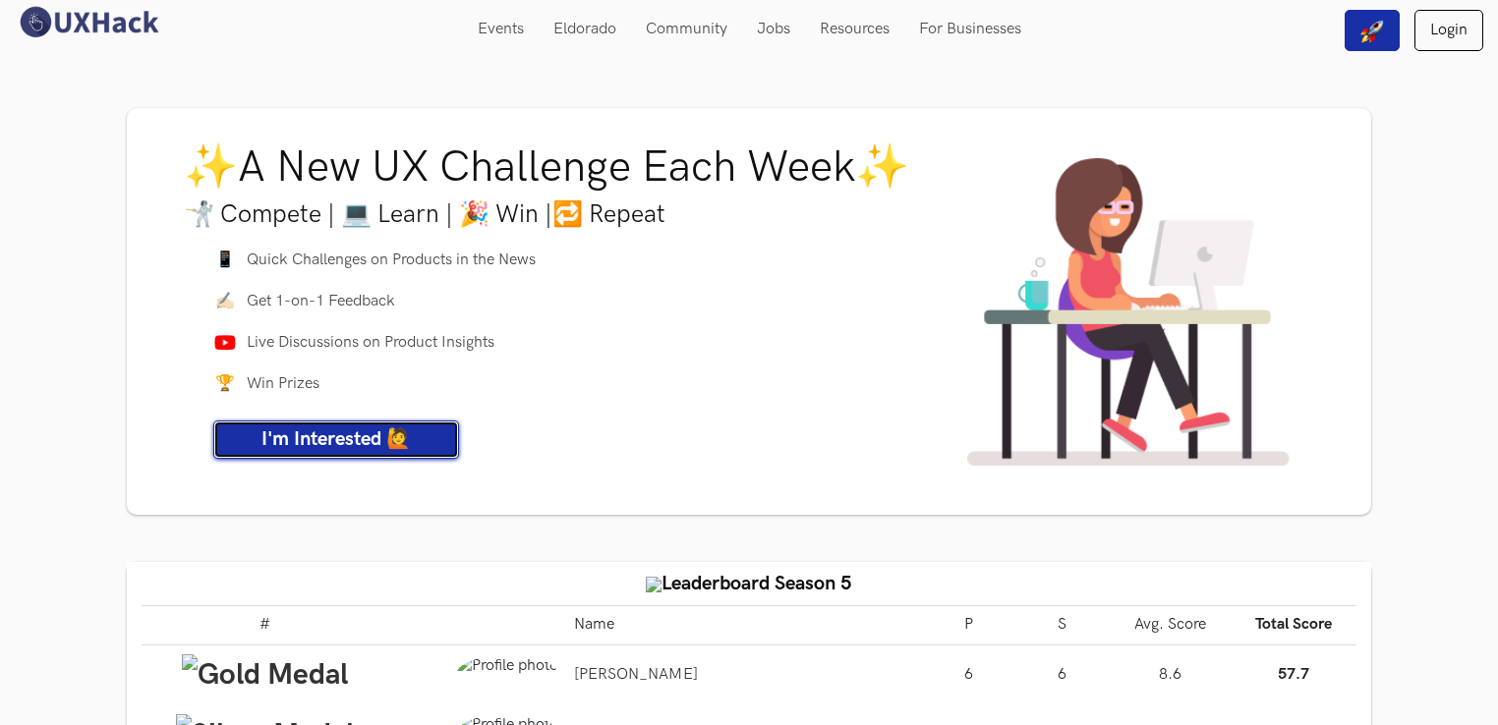
click at [291, 438] on span "I'm Interested 🙋" at bounding box center [335, 440] width 149 height 24
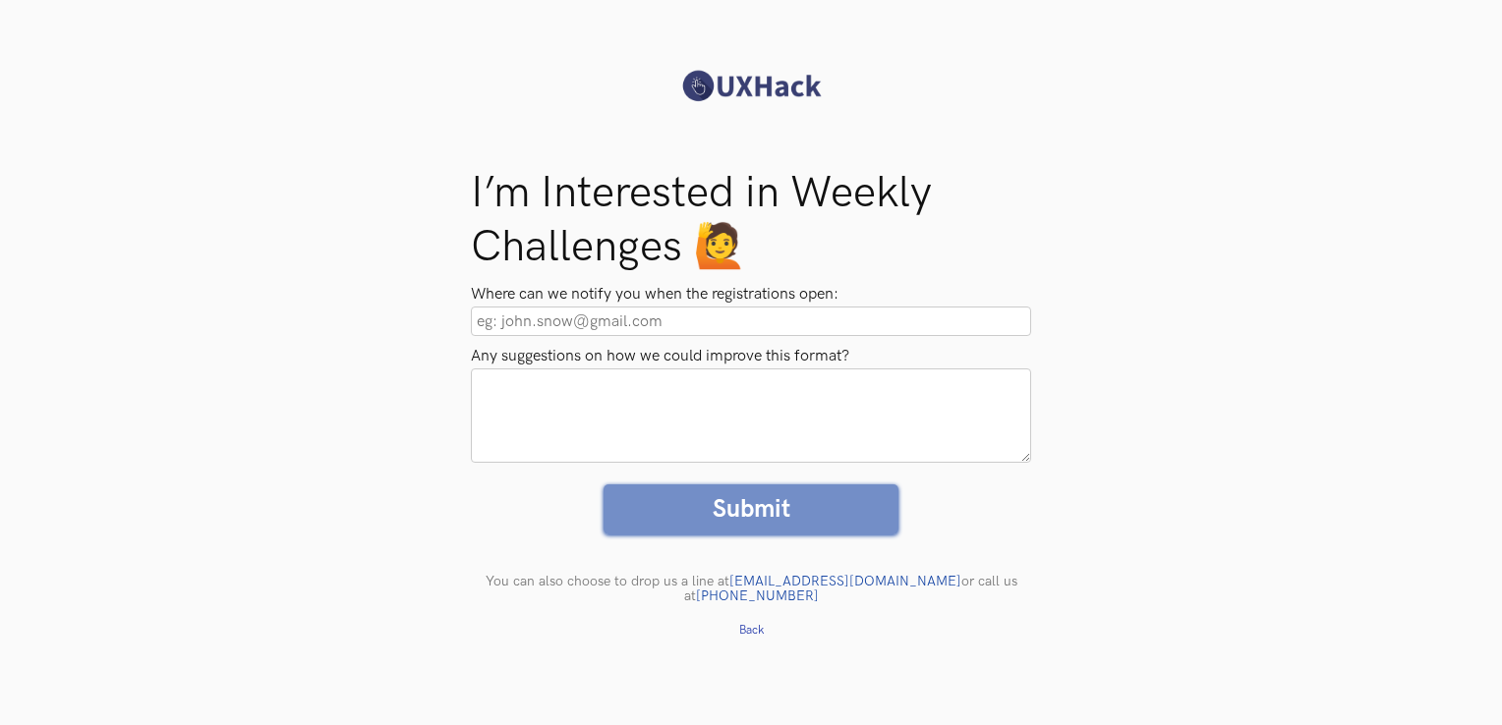
click at [523, 313] on input "Where can we notify you when the registrations open:" at bounding box center [751, 321] width 560 height 29
type input "[EMAIL_ADDRESS][DOMAIN_NAME]"
click at [733, 497] on input "Submit" at bounding box center [751, 510] width 295 height 50
